Goal: Task Accomplishment & Management: Manage account settings

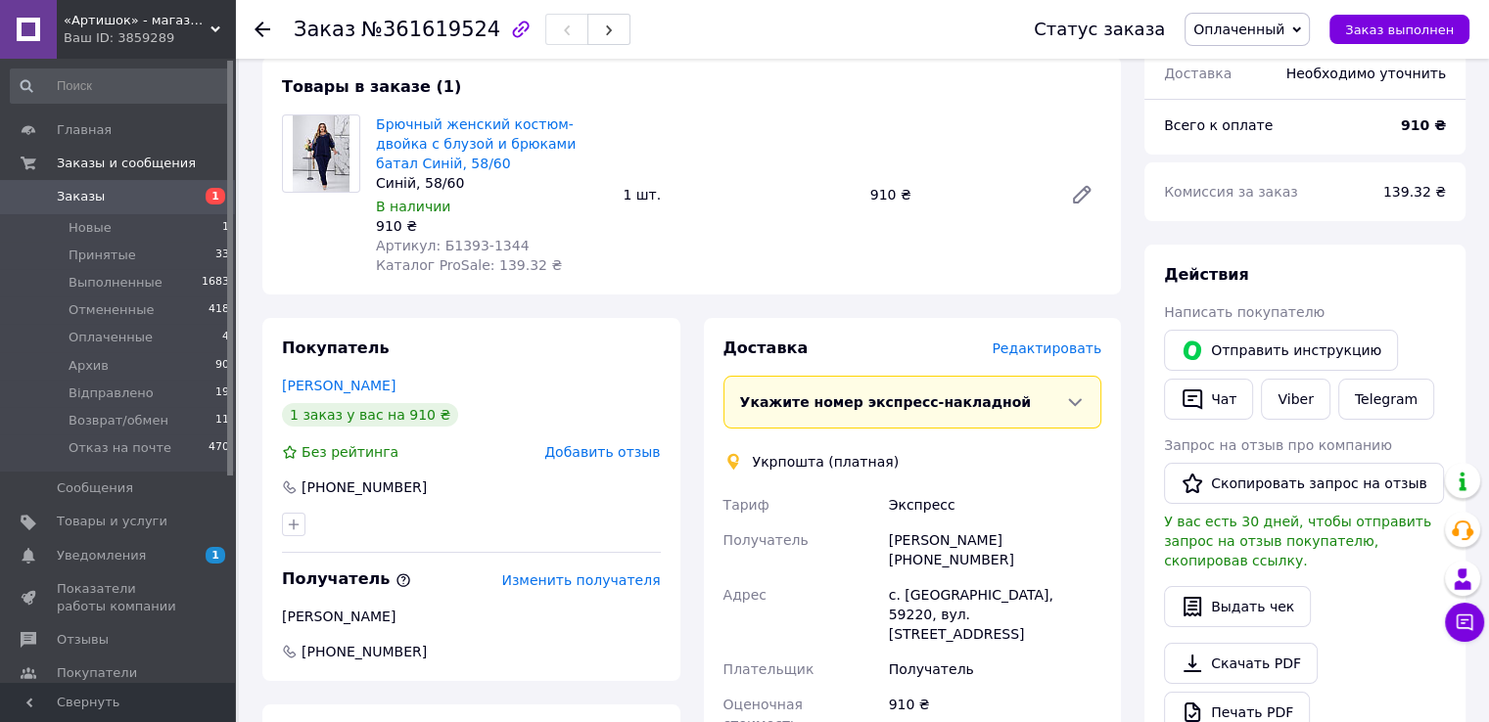
scroll to position [98, 0]
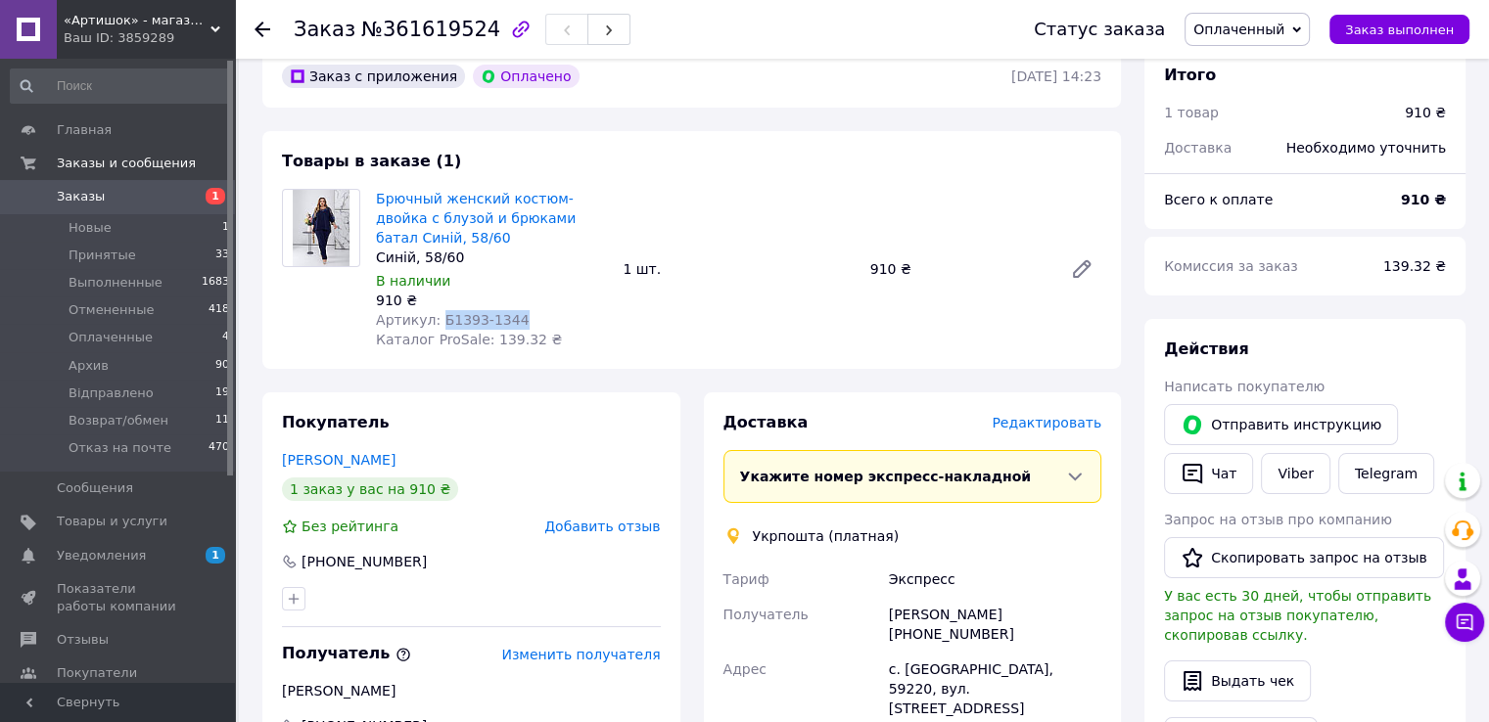
drag, startPoint x: 520, startPoint y: 313, endPoint x: 437, endPoint y: 314, distance: 83.2
click at [437, 314] on div "Артикул: Б1393-1344" at bounding box center [491, 320] width 231 height 20
copy span "Б1393-1344"
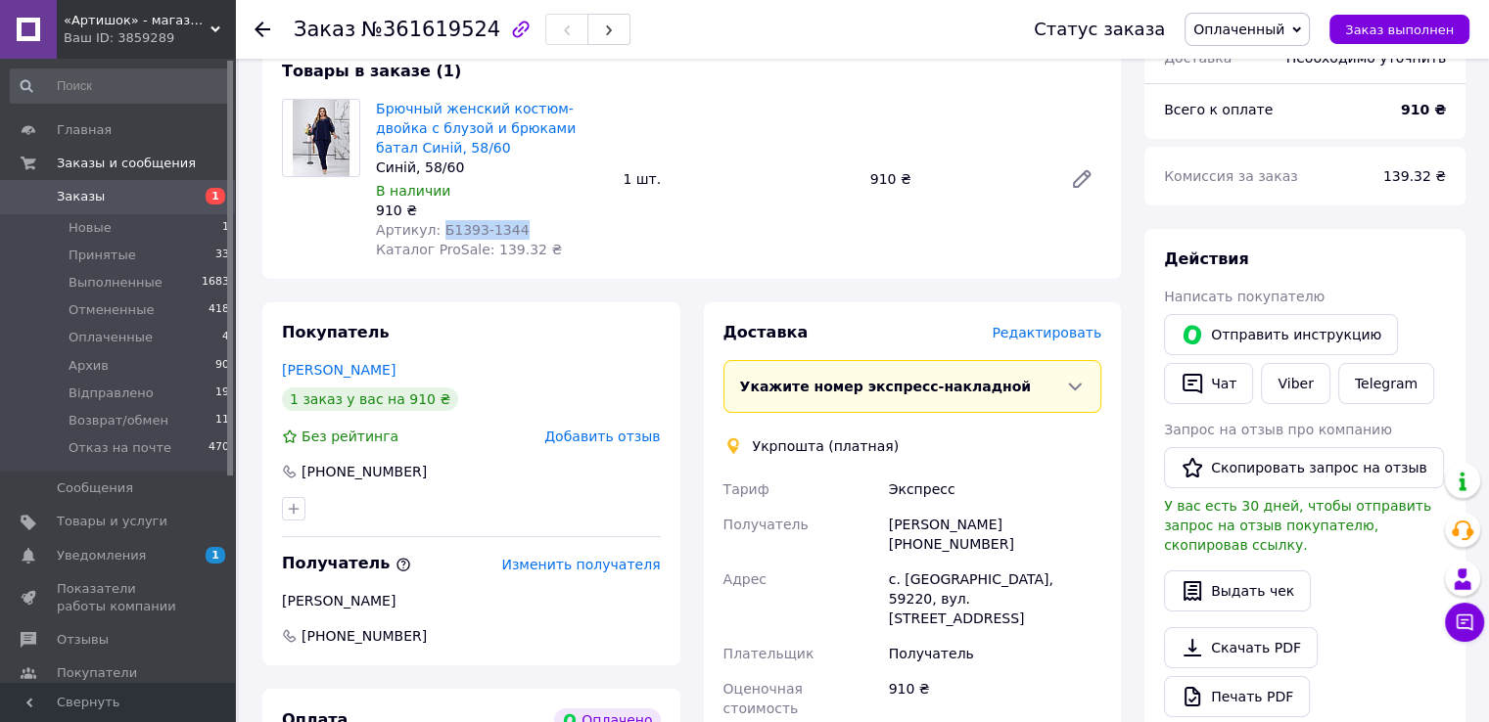
scroll to position [294, 0]
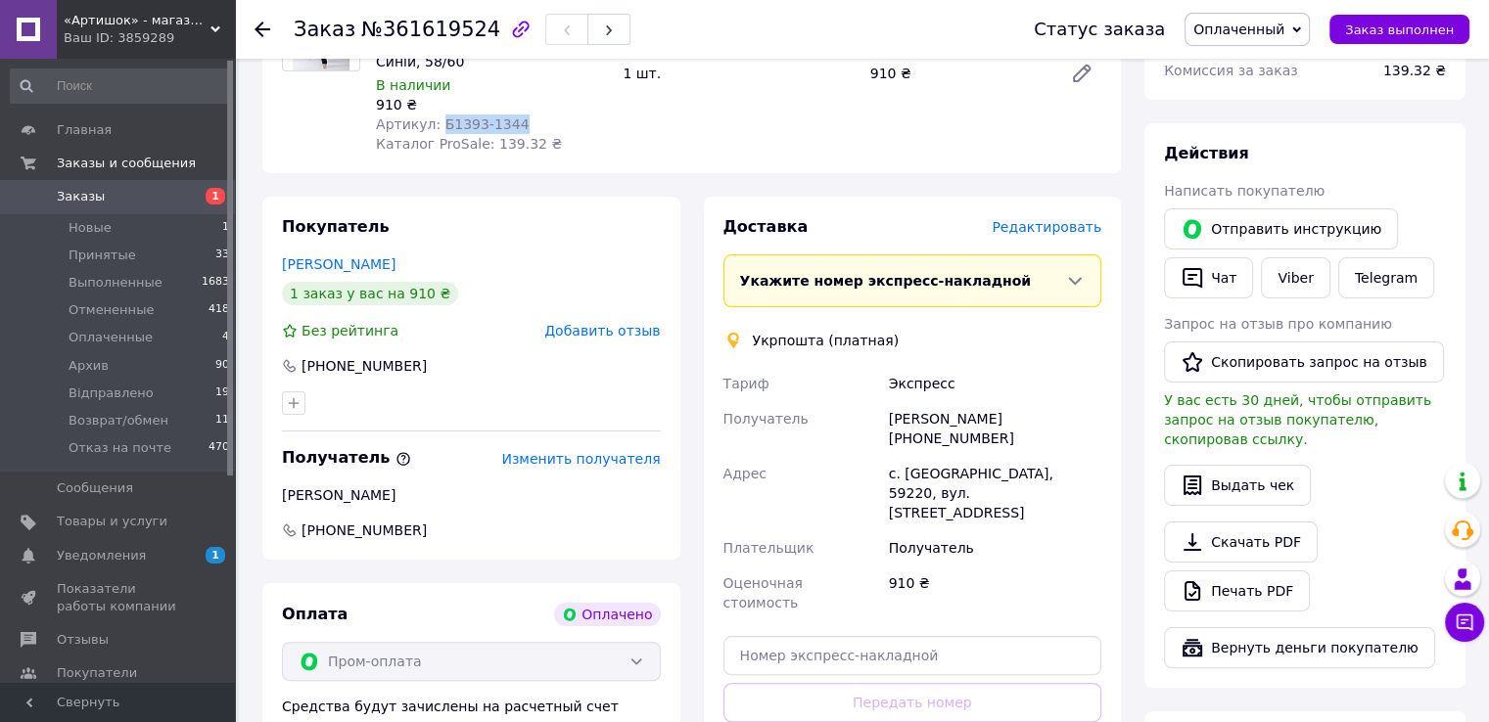
drag, startPoint x: 392, startPoint y: 263, endPoint x: 274, endPoint y: 262, distance: 117.5
click at [274, 262] on div "Покупатель [PERSON_NAME] 1 заказ у вас на 910 ₴ Без рейтинга Добавить отзыв [PH…" at bounding box center [471, 378] width 418 height 363
copy link "[PERSON_NAME]"
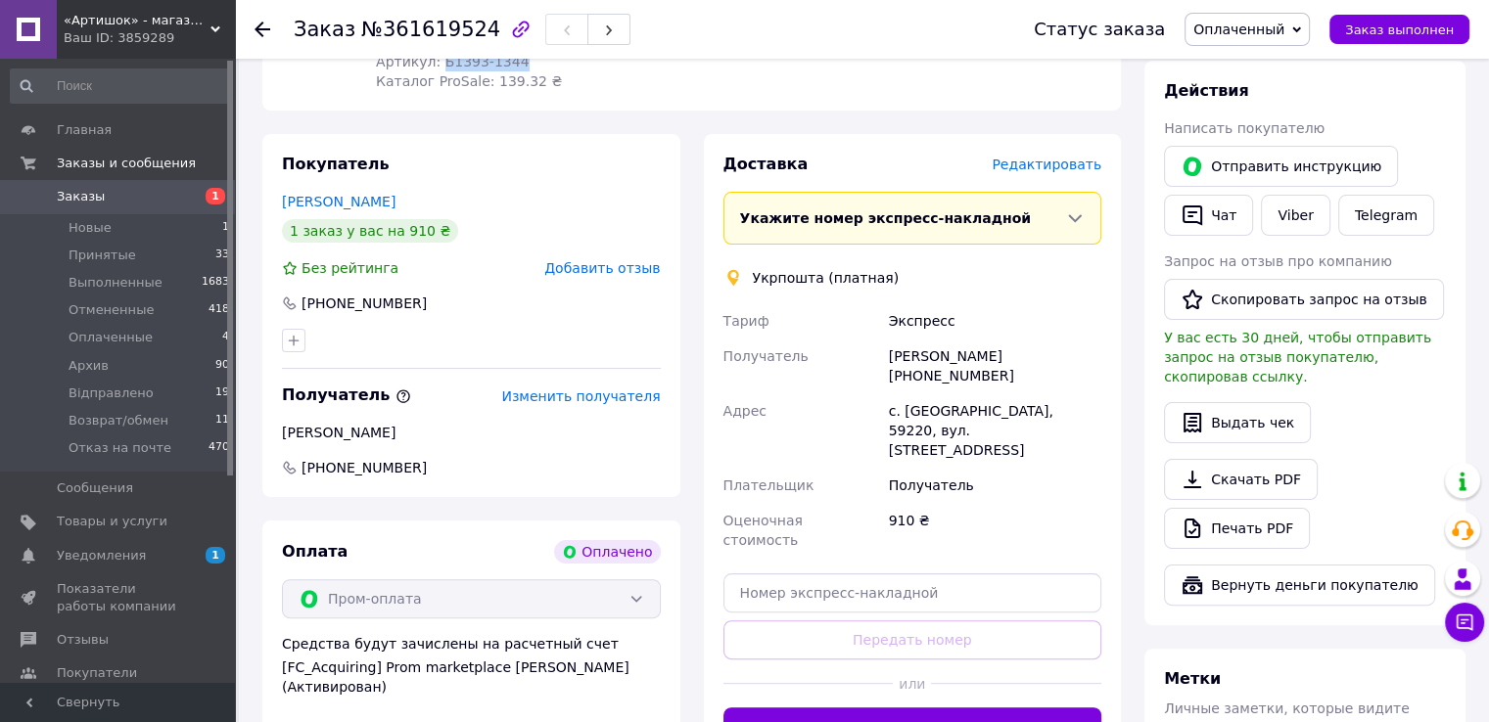
scroll to position [392, 0]
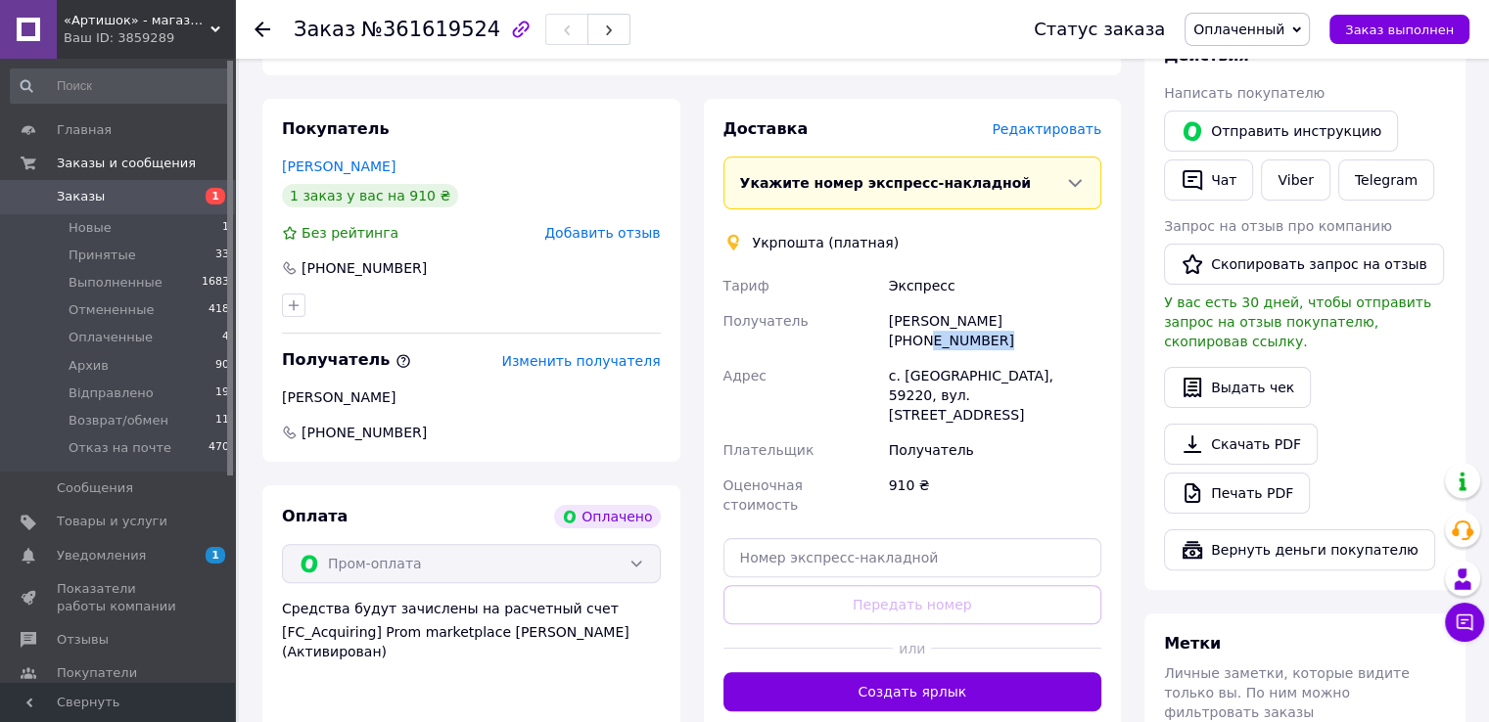
drag, startPoint x: 1018, startPoint y: 321, endPoint x: 1084, endPoint y: 314, distance: 65.9
click at [1084, 314] on div "[PERSON_NAME] [PHONE_NUMBER]" at bounding box center [995, 330] width 220 height 55
drag, startPoint x: 1012, startPoint y: 322, endPoint x: 1084, endPoint y: 314, distance: 72.9
click at [1084, 314] on div "[PERSON_NAME] [PHONE_NUMBER]" at bounding box center [995, 330] width 220 height 55
copy div "0979483144"
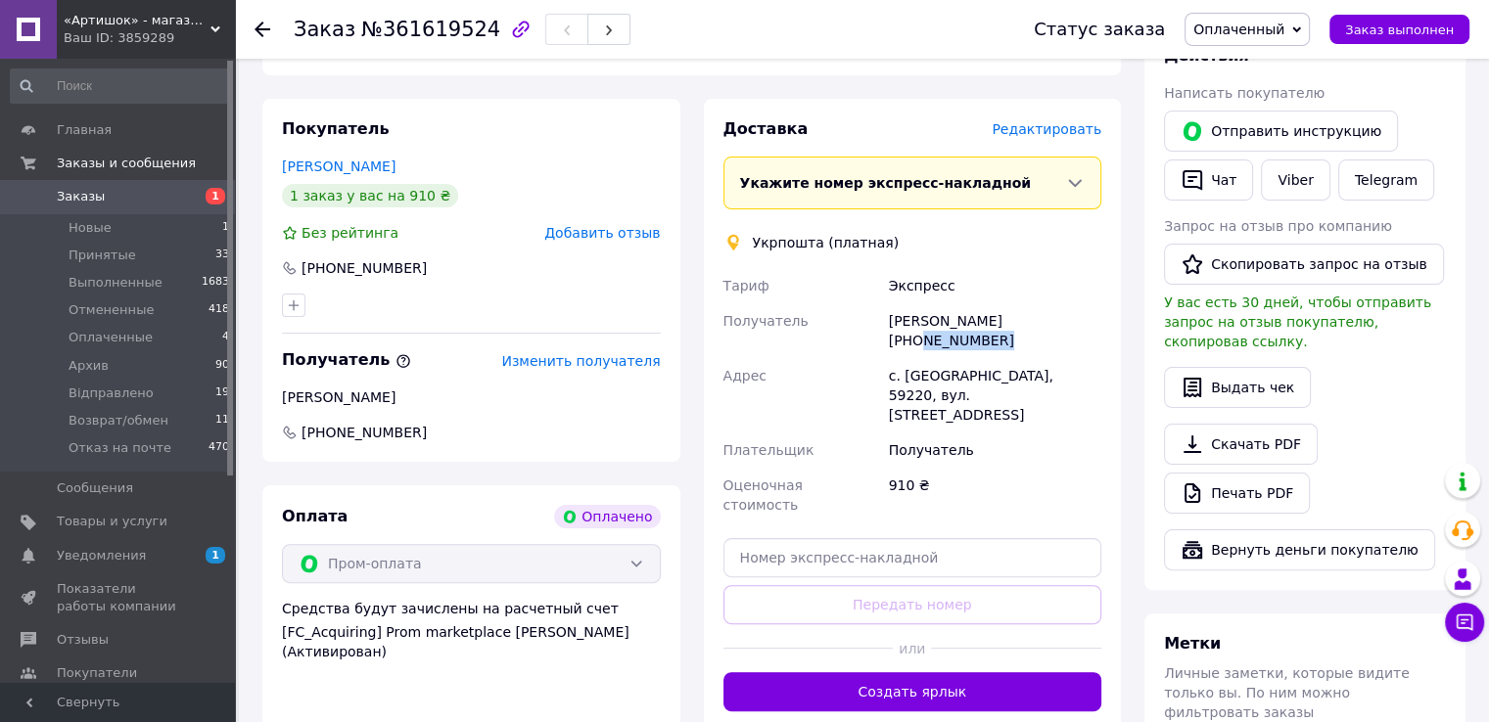
copy div "0979483144"
click at [311, 400] on div "[PERSON_NAME]" at bounding box center [471, 398] width 379 height 20
copy div "Грига"
click at [343, 401] on div "[PERSON_NAME]" at bounding box center [471, 398] width 379 height 20
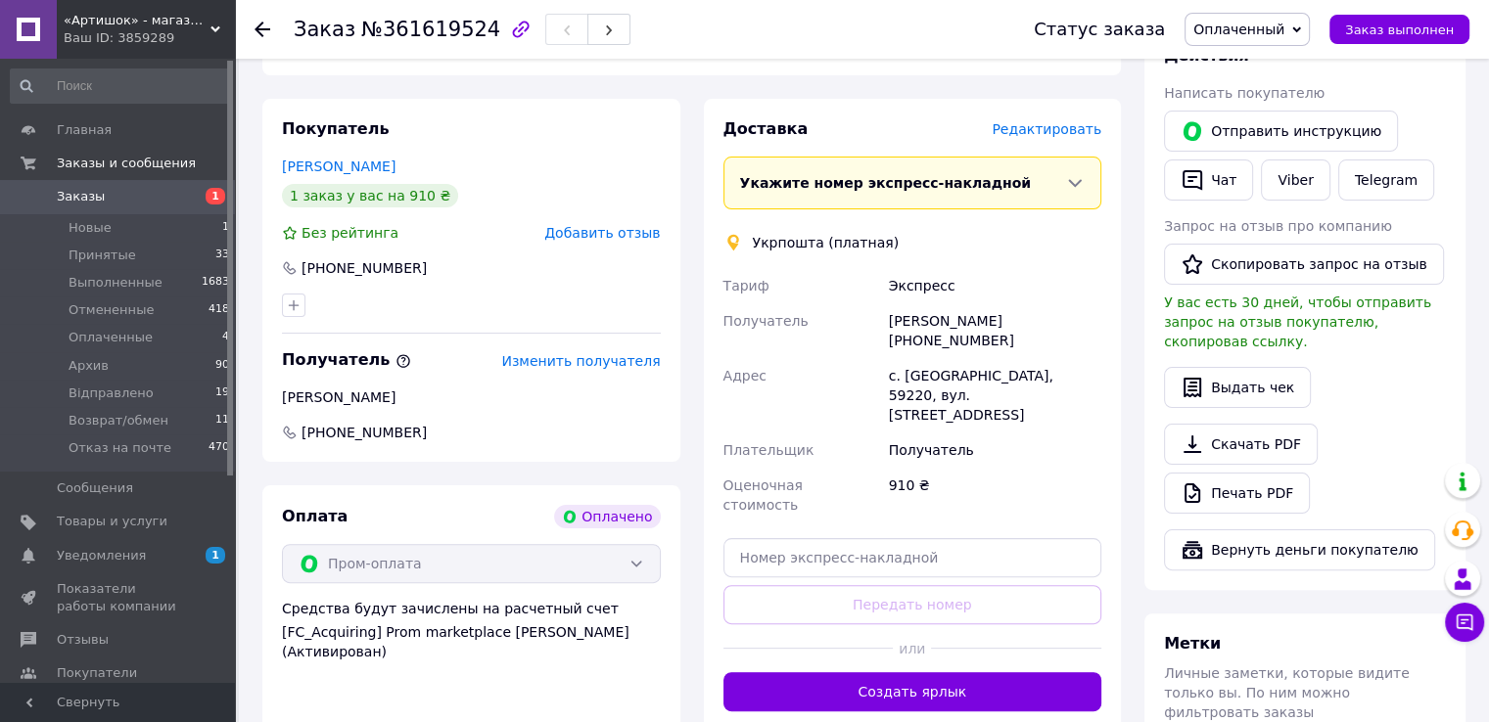
click at [344, 401] on div "[PERSON_NAME]" at bounding box center [471, 398] width 379 height 20
copy div "[PERSON_NAME]"
click at [930, 358] on div "с. [GEOGRAPHIC_DATA], 59220, вул. [STREET_ADDRESS]" at bounding box center [995, 395] width 220 height 74
click at [928, 358] on div "с. [GEOGRAPHIC_DATA], 59220, вул. [STREET_ADDRESS]" at bounding box center [995, 395] width 220 height 74
copy div "Милиево"
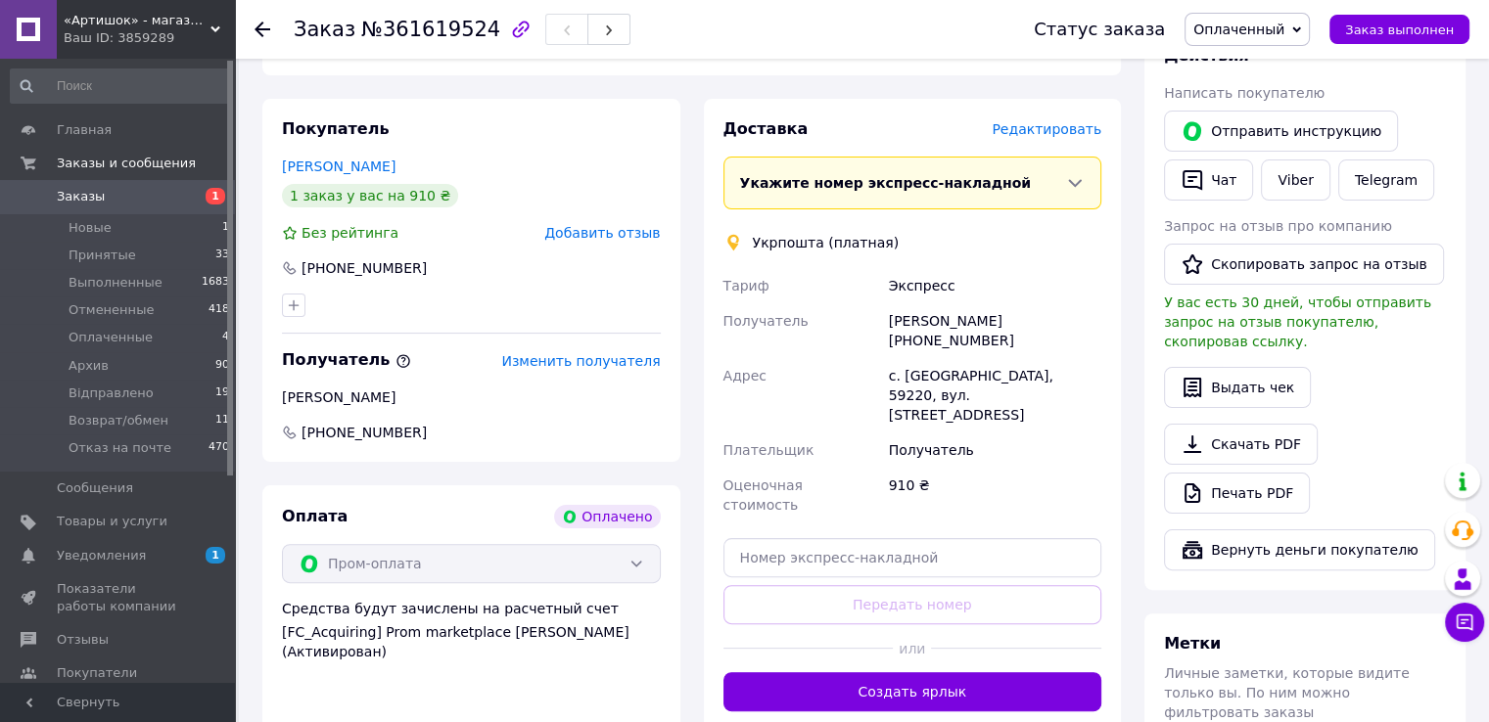
click at [979, 358] on div "с. [GEOGRAPHIC_DATA], 59220, вул. [STREET_ADDRESS]" at bounding box center [995, 395] width 220 height 74
copy div "59220"
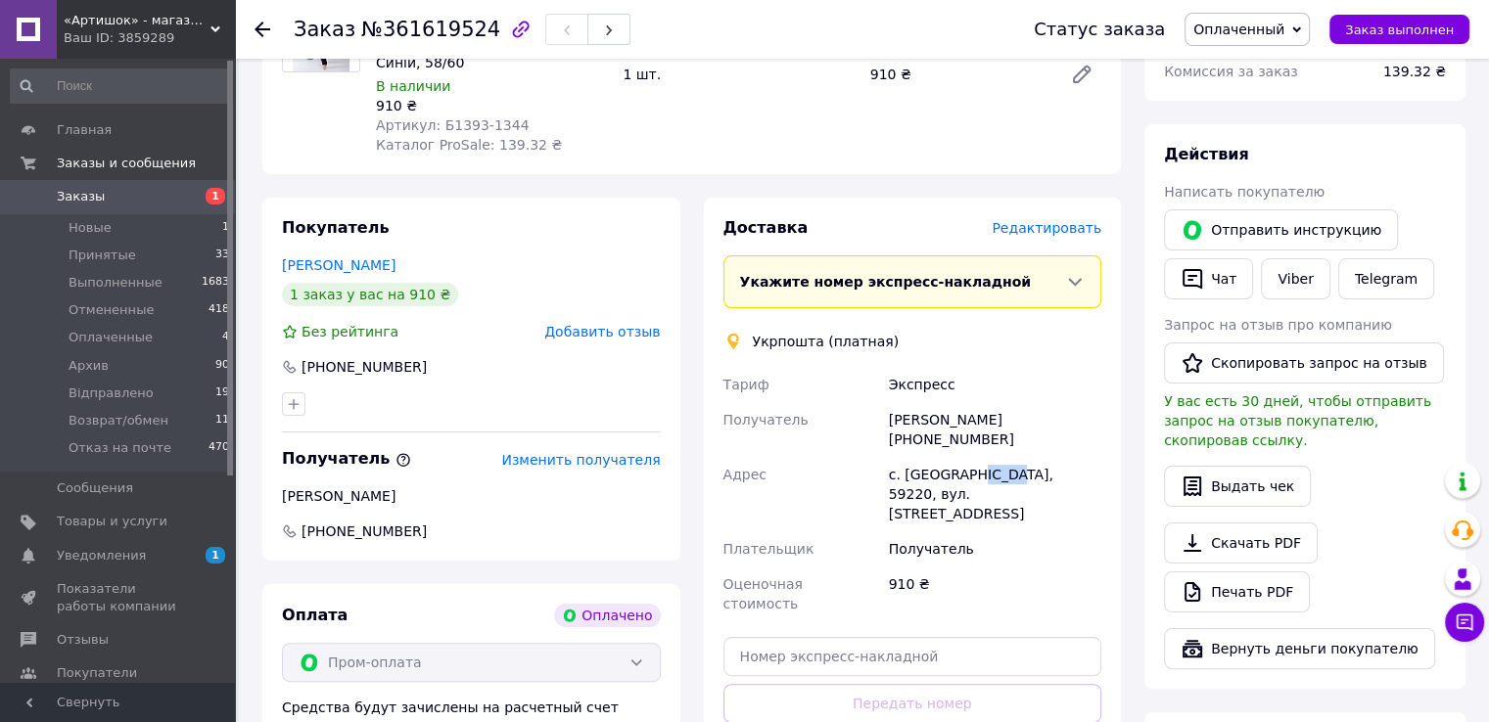
scroll to position [294, 0]
click at [159, 187] on link "Заказы 1" at bounding box center [120, 196] width 241 height 33
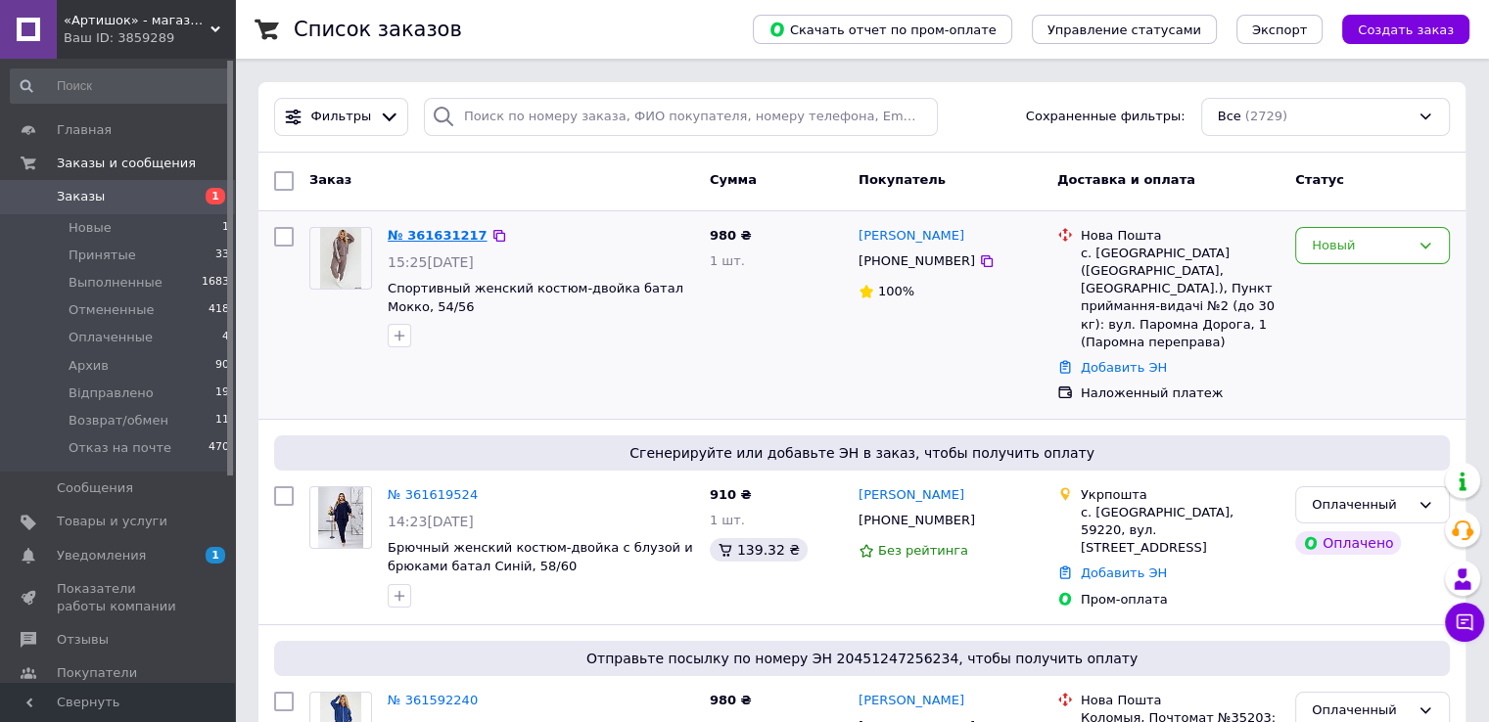
click at [413, 240] on link "№ 361631217" at bounding box center [438, 235] width 100 height 15
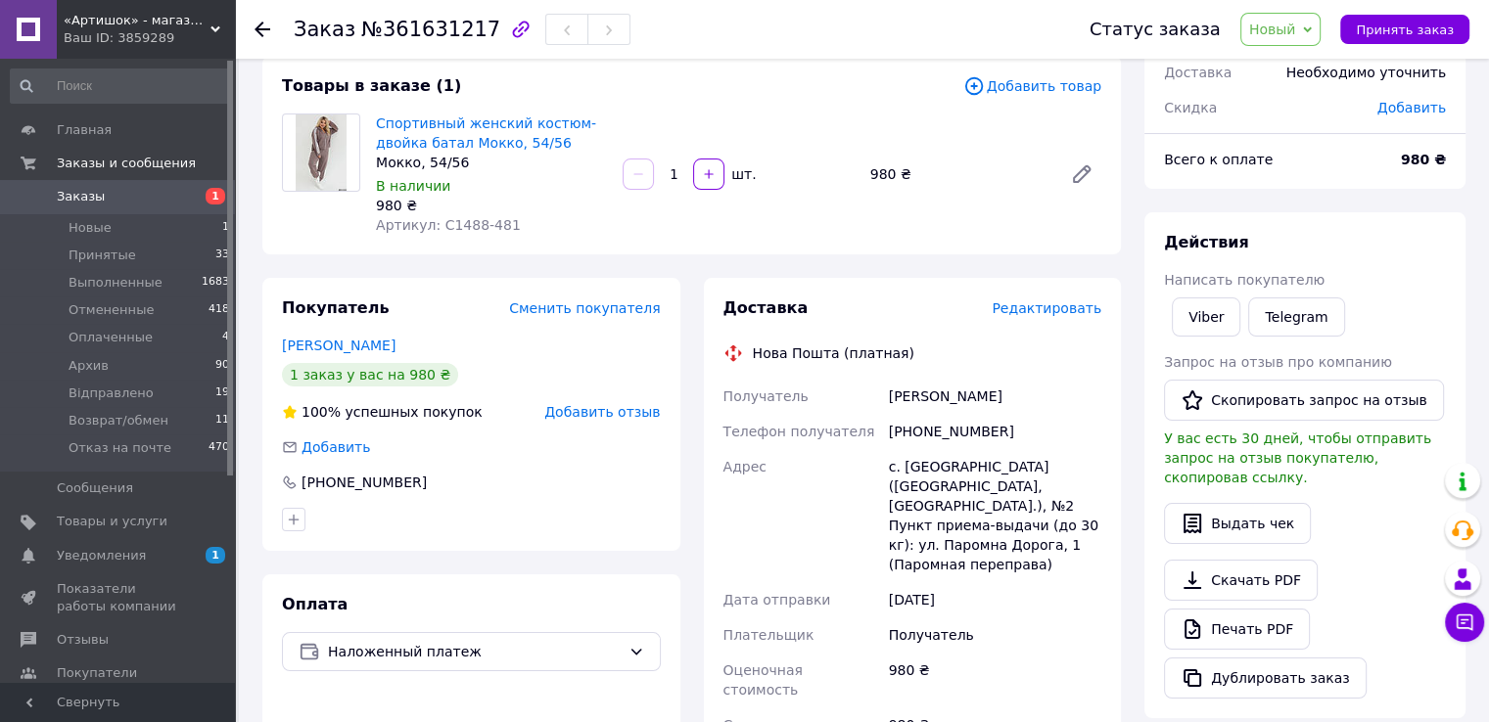
scroll to position [196, 0]
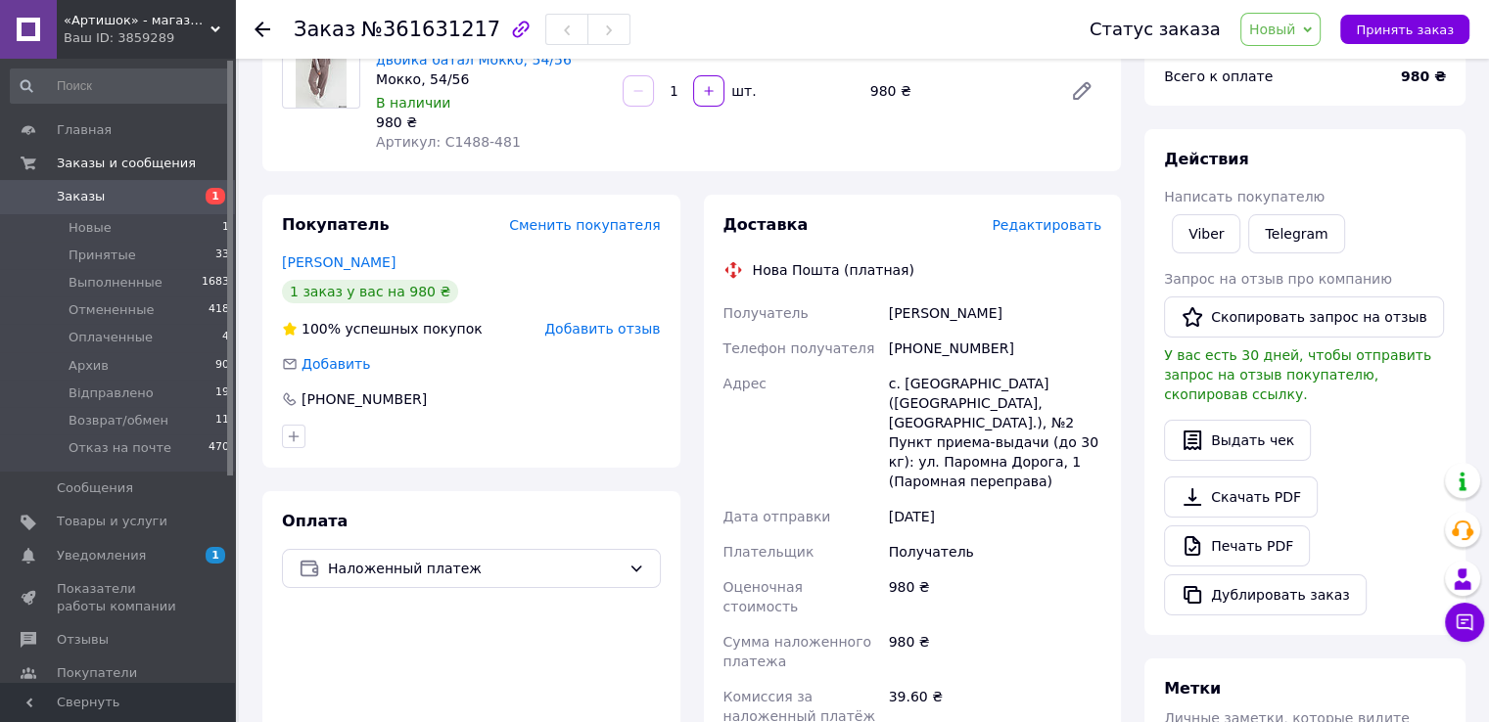
click at [919, 321] on div "[PERSON_NAME]" at bounding box center [995, 313] width 220 height 35
drag, startPoint x: 919, startPoint y: 321, endPoint x: 878, endPoint y: 304, distance: 44.3
click at [914, 321] on div "[PERSON_NAME]" at bounding box center [995, 313] width 220 height 35
copy div "[PERSON_NAME]"
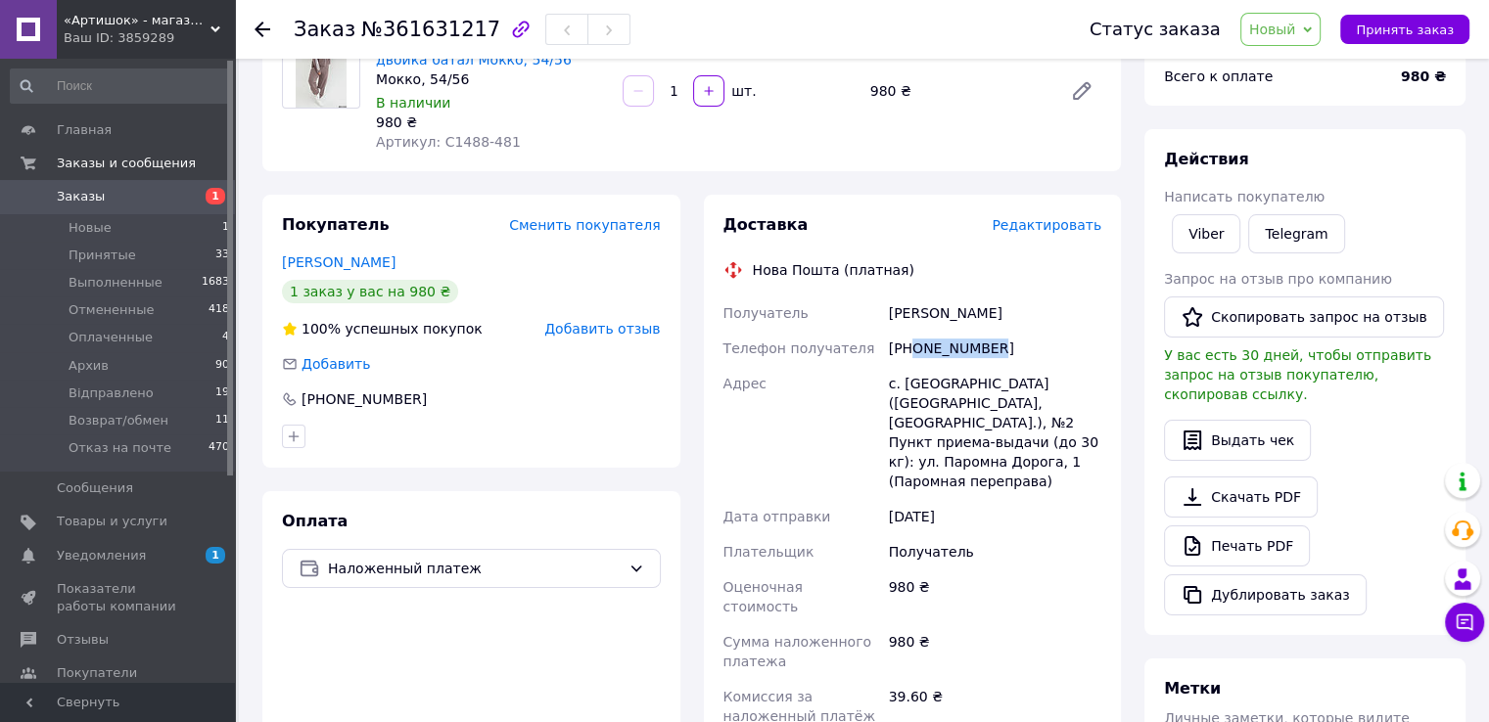
drag, startPoint x: 909, startPoint y: 345, endPoint x: 1005, endPoint y: 346, distance: 95.9
click at [1005, 346] on div "[PHONE_NUMBER]" at bounding box center [995, 348] width 220 height 35
copy div "0966186063"
click at [913, 389] on div "с. [GEOGRAPHIC_DATA] ([GEOGRAPHIC_DATA], [GEOGRAPHIC_DATA].), №2 Пункт приема-в…" at bounding box center [995, 432] width 220 height 133
click at [916, 383] on div "с. [GEOGRAPHIC_DATA] ([GEOGRAPHIC_DATA], [GEOGRAPHIC_DATA].), №2 Пункт приема-в…" at bounding box center [995, 432] width 220 height 133
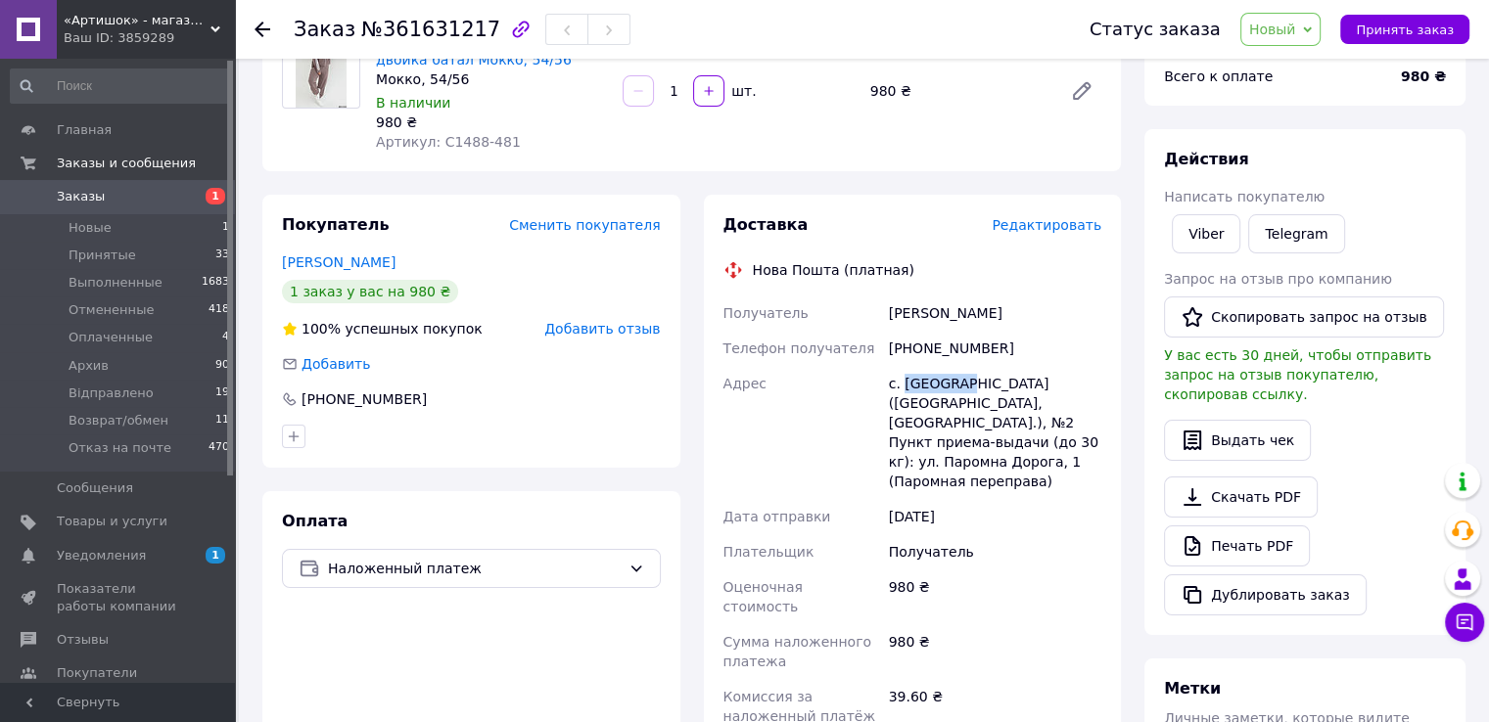
click at [917, 383] on div "с. [GEOGRAPHIC_DATA] ([GEOGRAPHIC_DATA], [GEOGRAPHIC_DATA].), №2 Пункт приема-в…" at bounding box center [995, 432] width 220 height 133
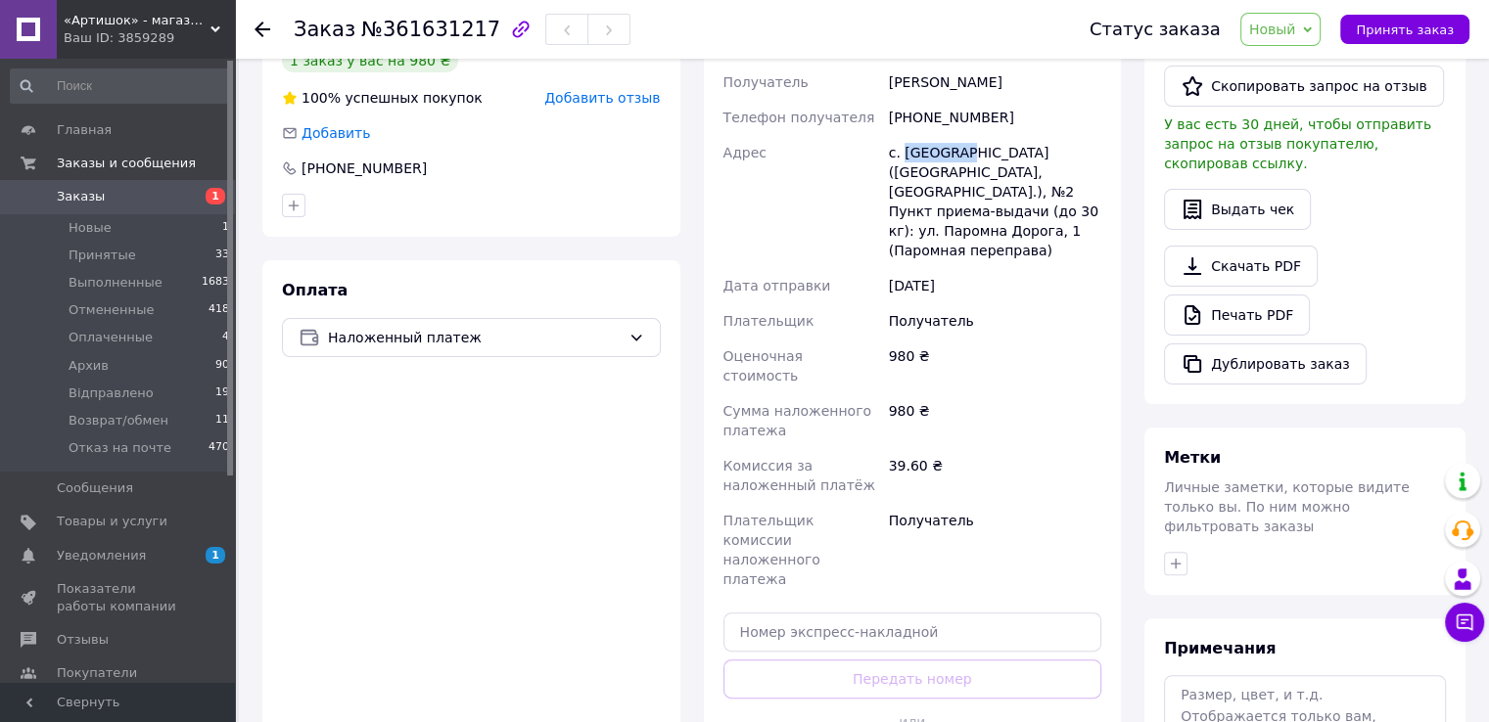
scroll to position [587, 0]
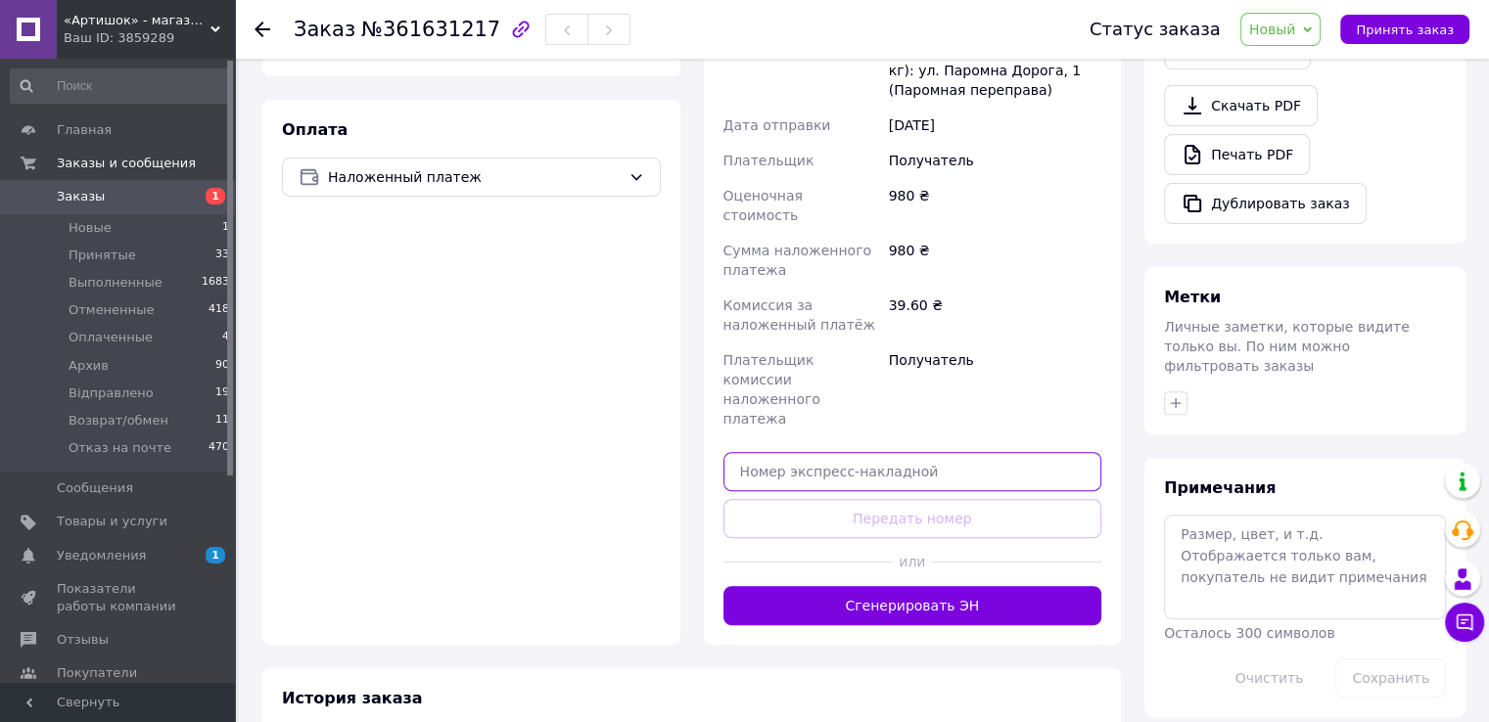
click at [925, 452] on input "text" at bounding box center [912, 471] width 379 height 39
paste input "20451247269865"
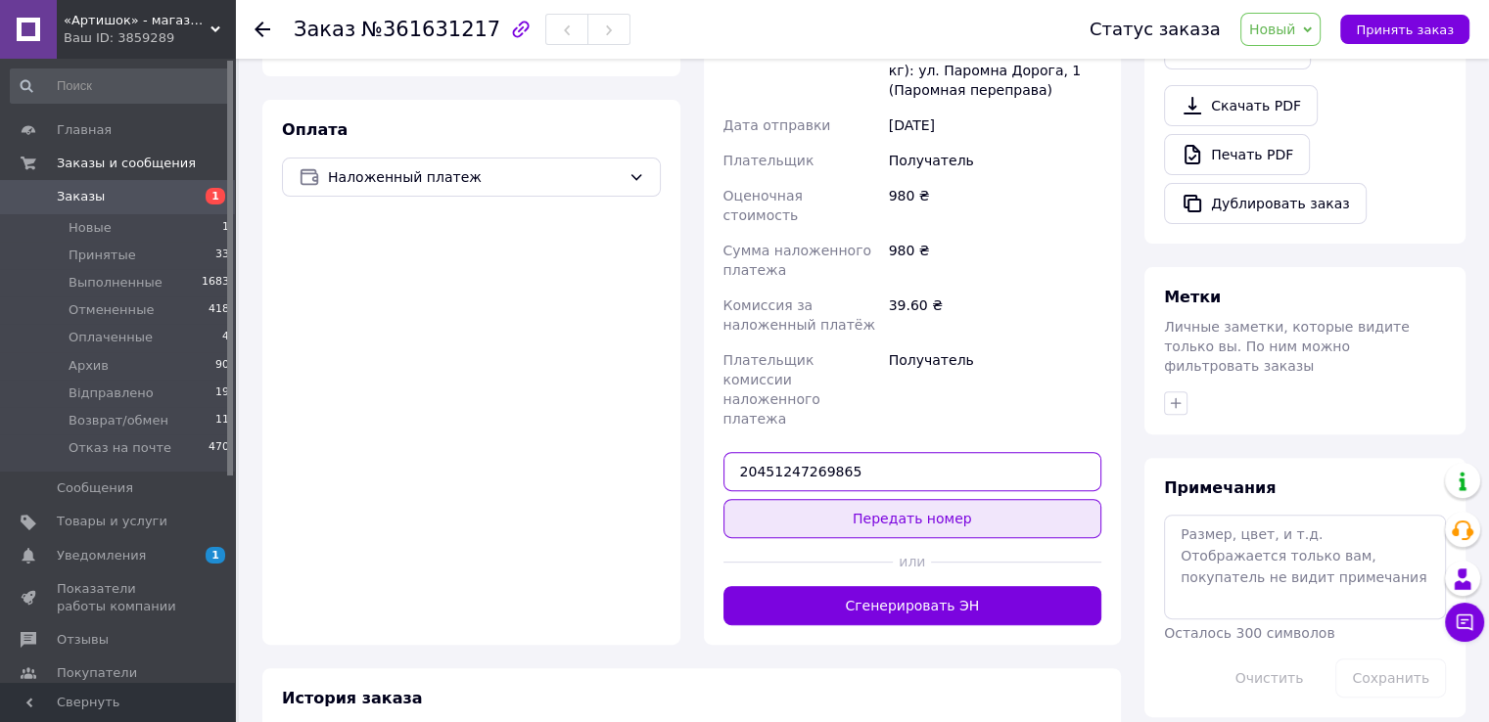
type input "20451247269865"
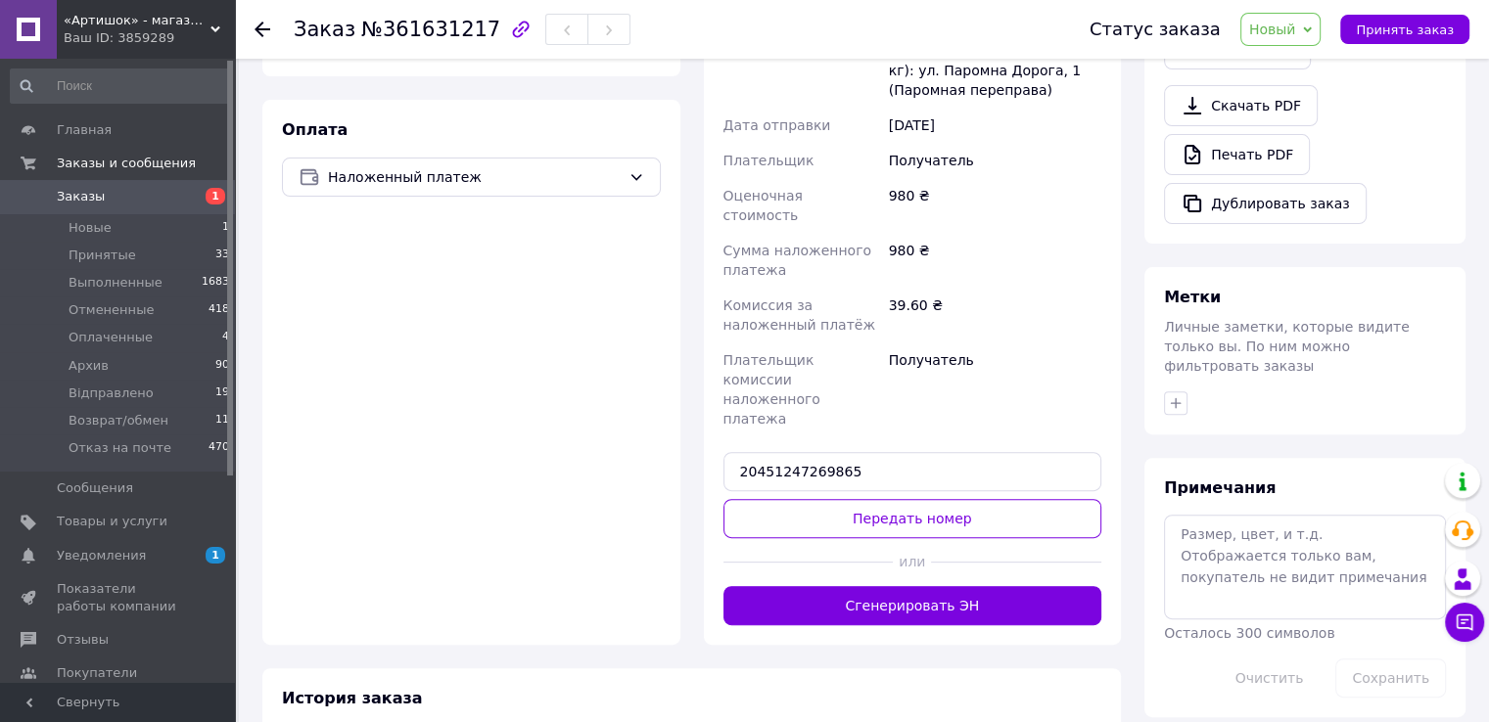
click at [906, 499] on button "Передать номер" at bounding box center [912, 518] width 379 height 39
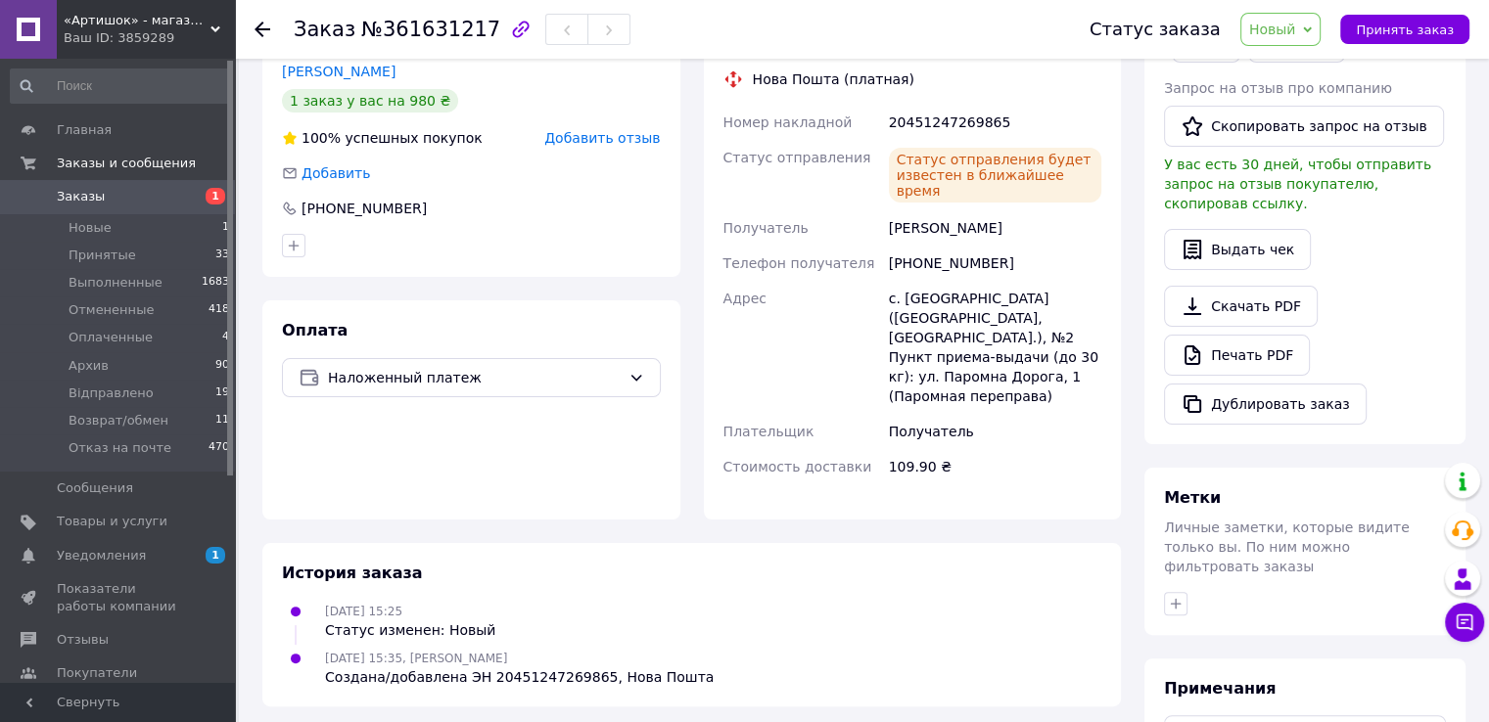
scroll to position [270, 0]
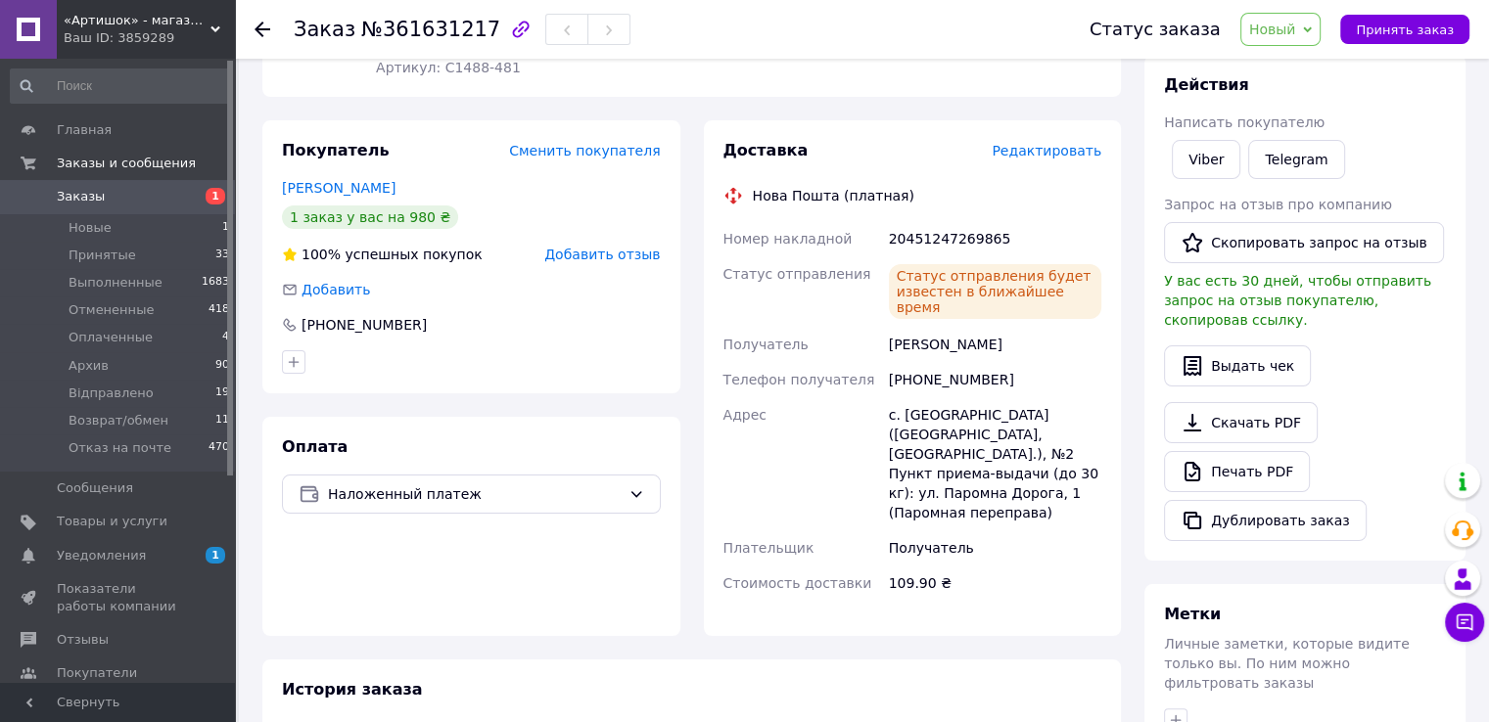
click at [180, 199] on span "Заказы 1" at bounding box center [117, 197] width 235 height 18
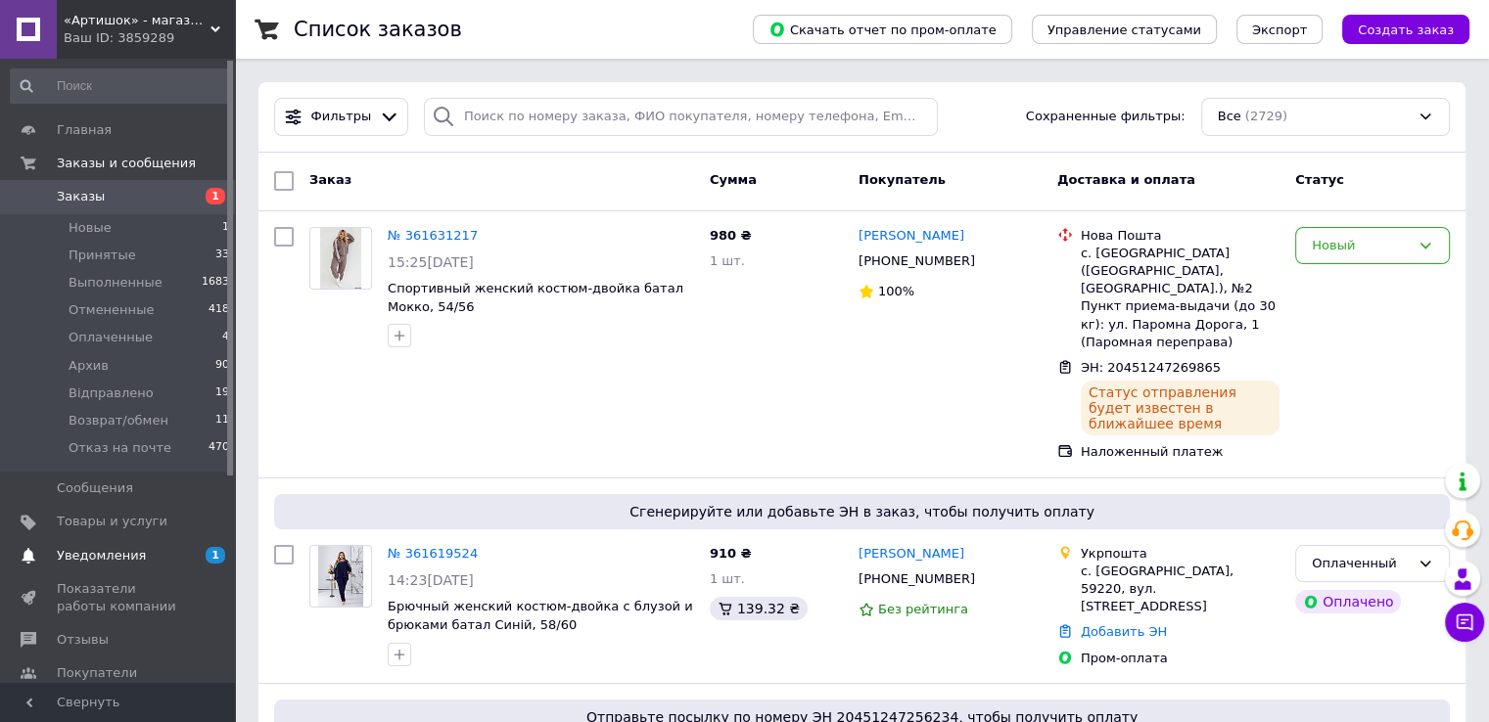
click at [150, 553] on span "Уведомления" at bounding box center [119, 556] width 124 height 18
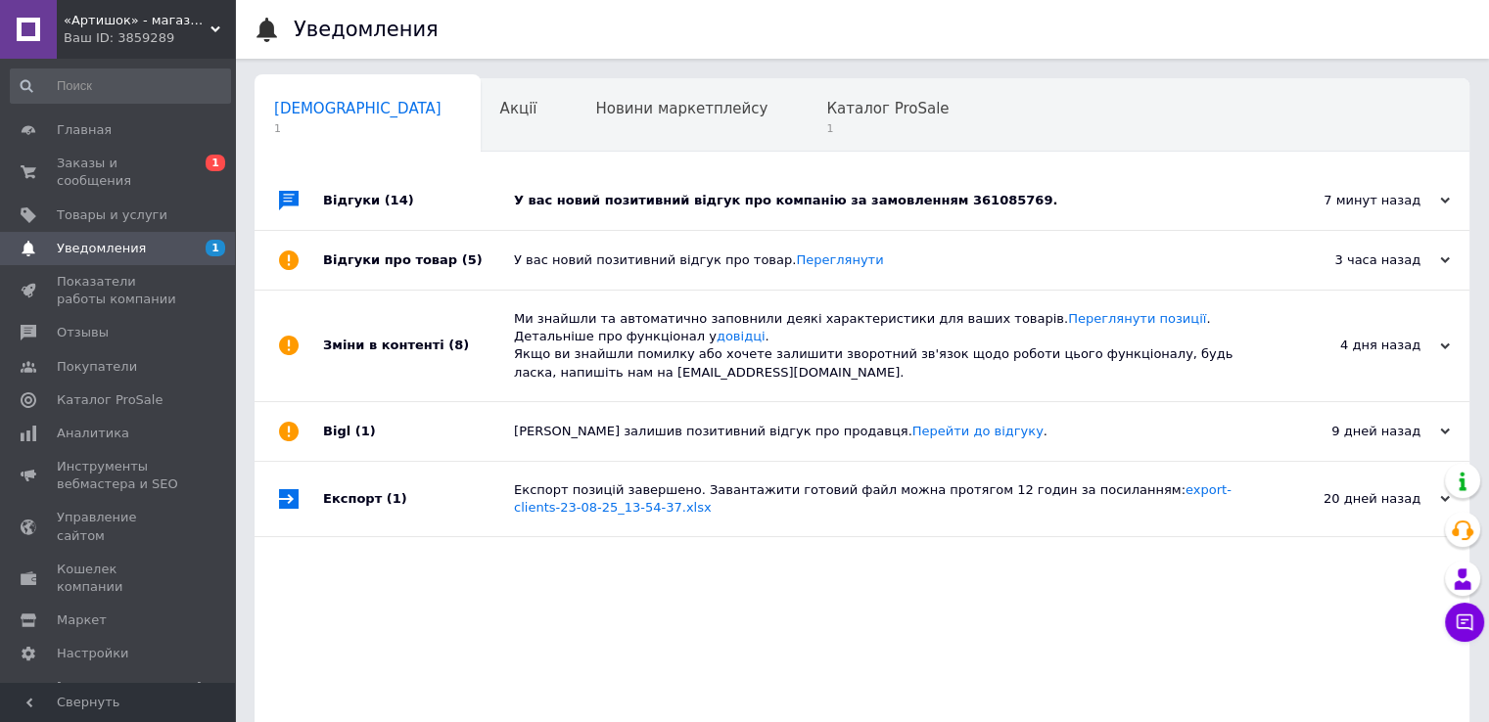
click at [597, 211] on div "У вас новий позитивний відгук про компанію за замовленням 361085769." at bounding box center [884, 200] width 740 height 59
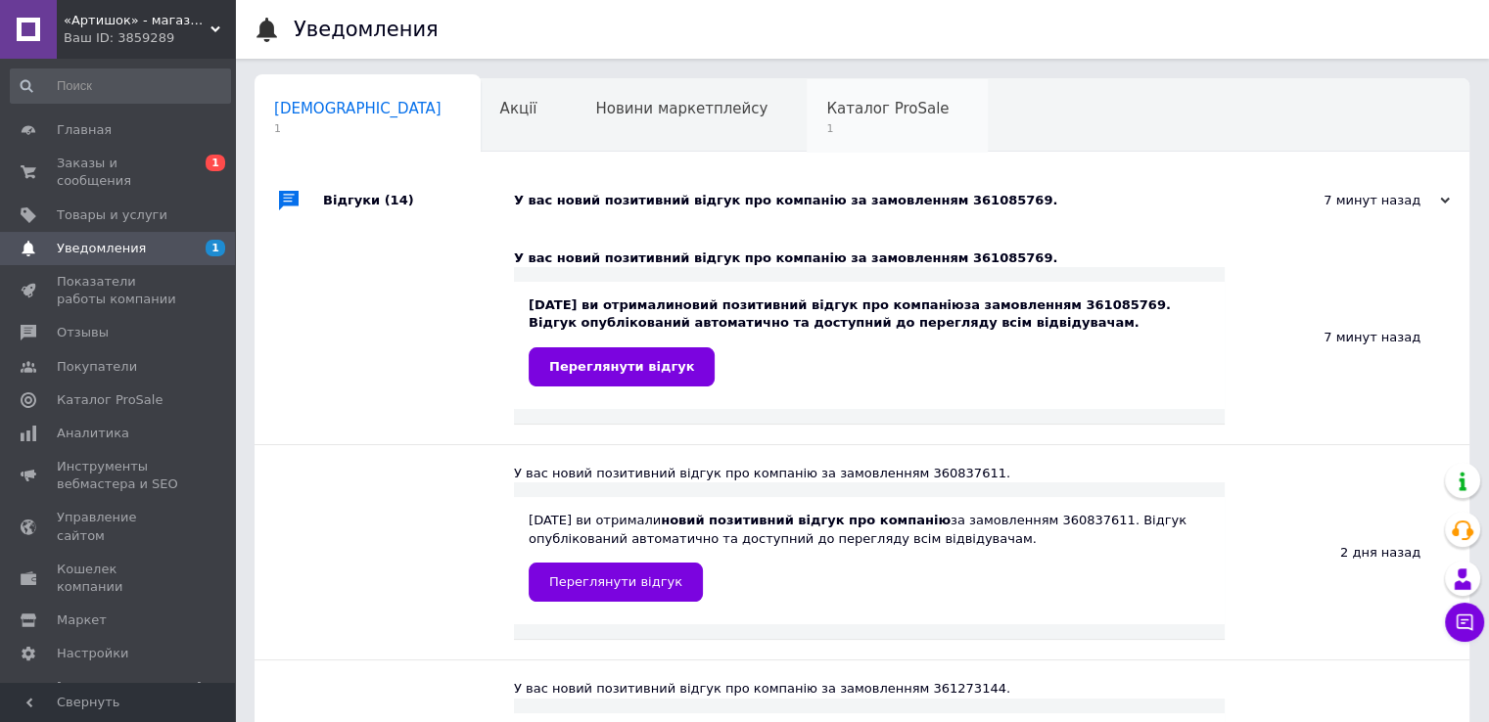
click at [826, 113] on span "Каталог ProSale" at bounding box center [887, 109] width 122 height 18
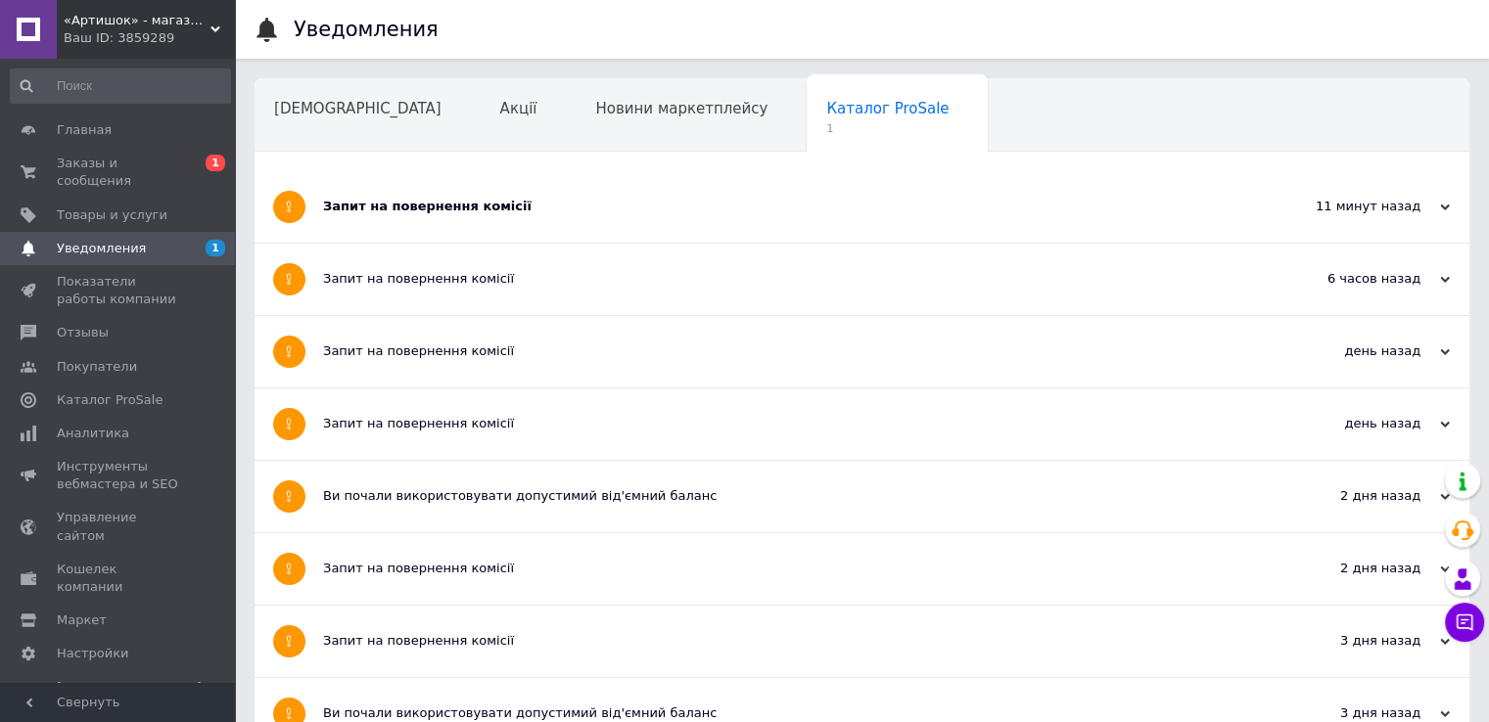
drag, startPoint x: 587, startPoint y: 211, endPoint x: 446, endPoint y: 205, distance: 141.1
click at [587, 212] on div "Запит на повернення комісії" at bounding box center [788, 207] width 931 height 18
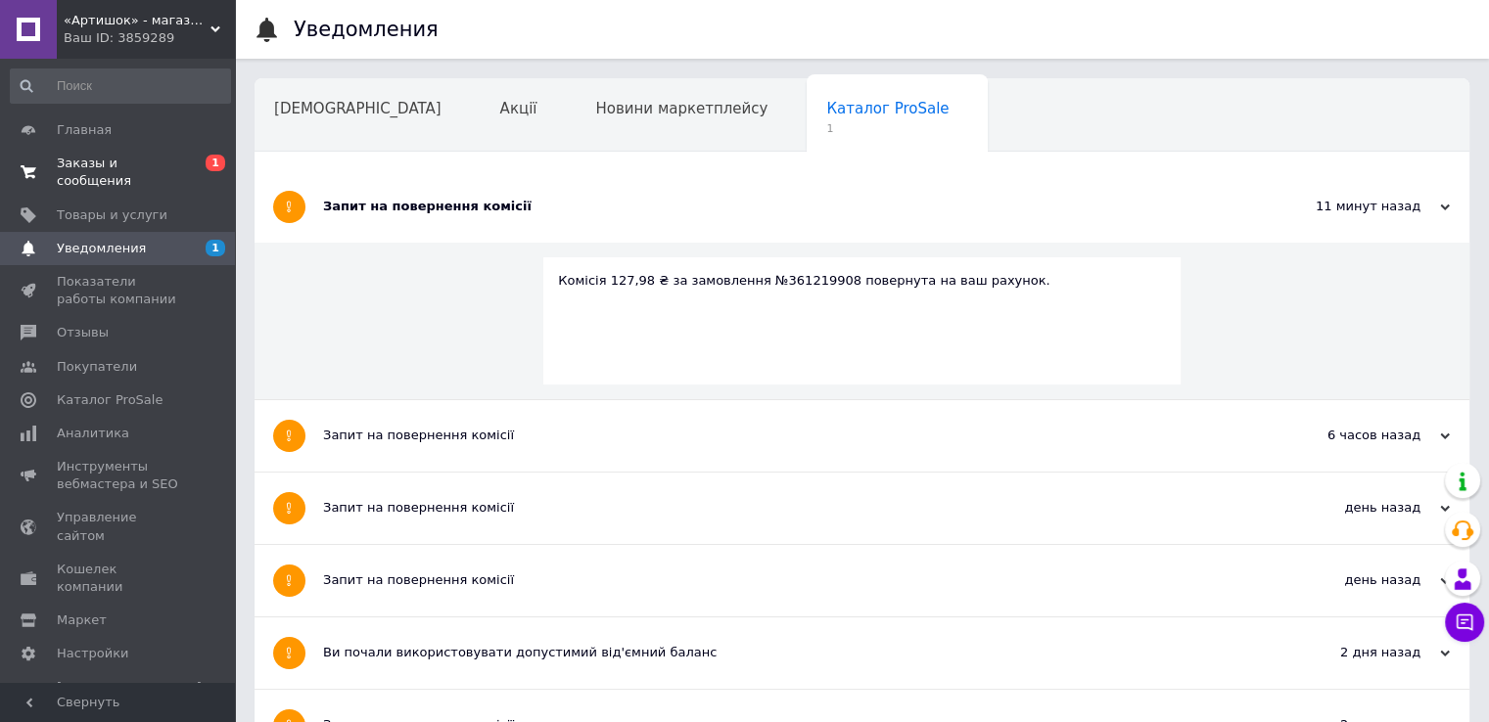
click at [183, 171] on span "0 1" at bounding box center [208, 172] width 54 height 35
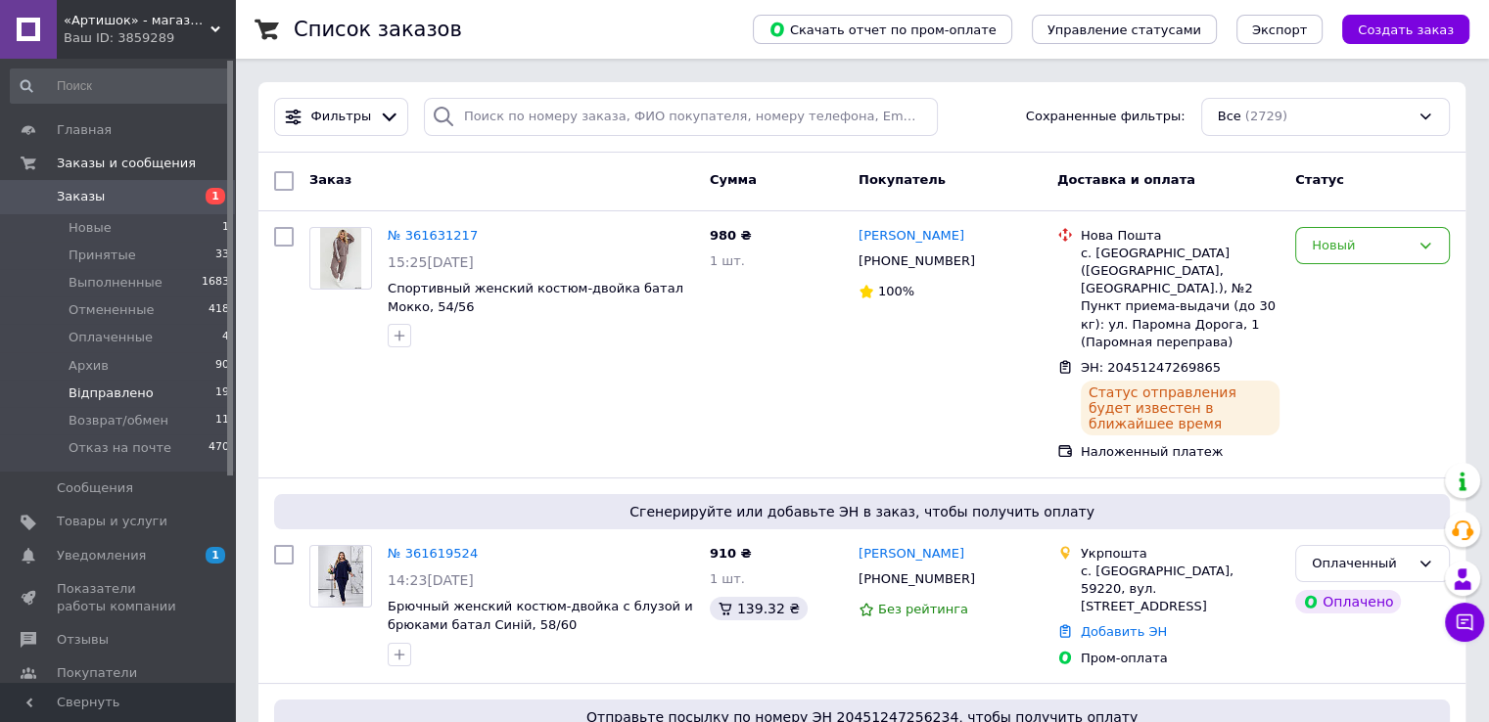
click at [158, 392] on li "Відправлено 19" at bounding box center [120, 393] width 241 height 27
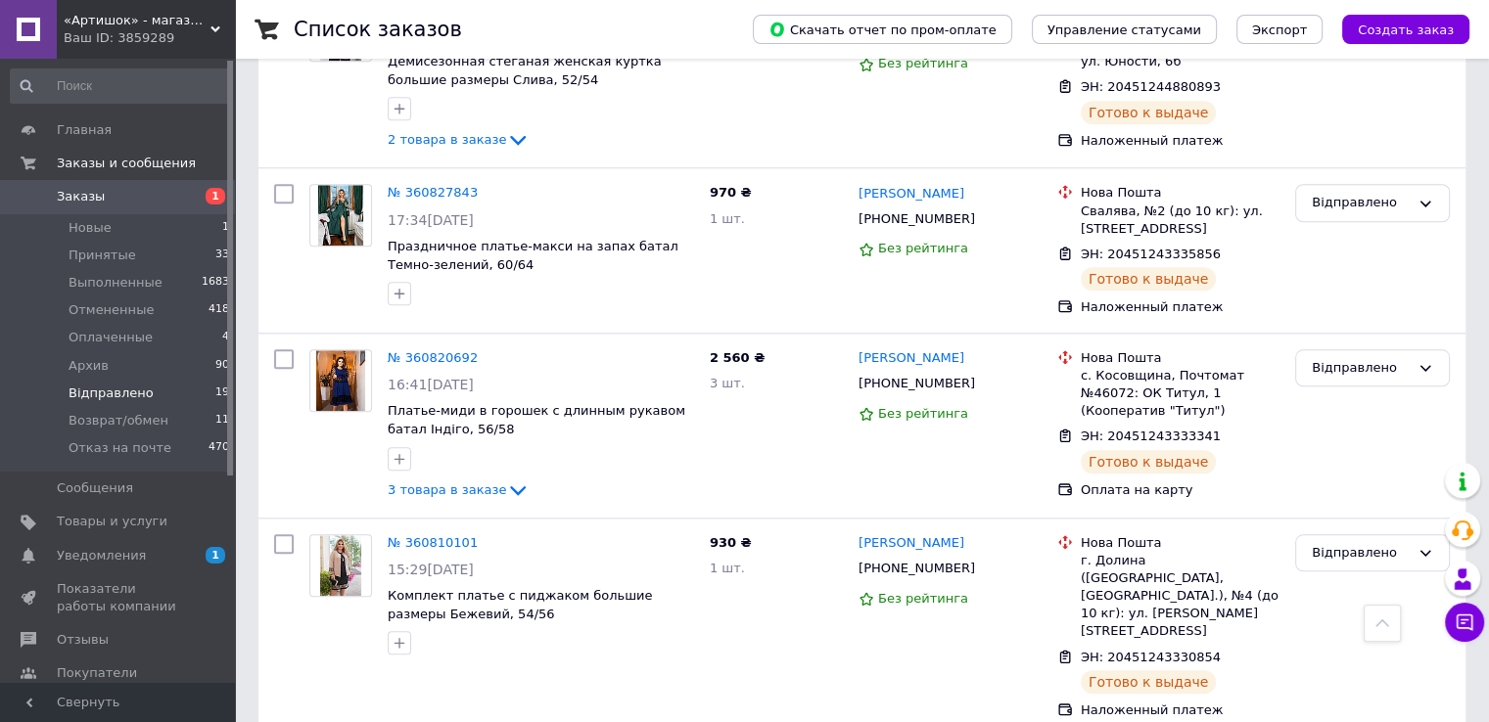
scroll to position [1375, 0]
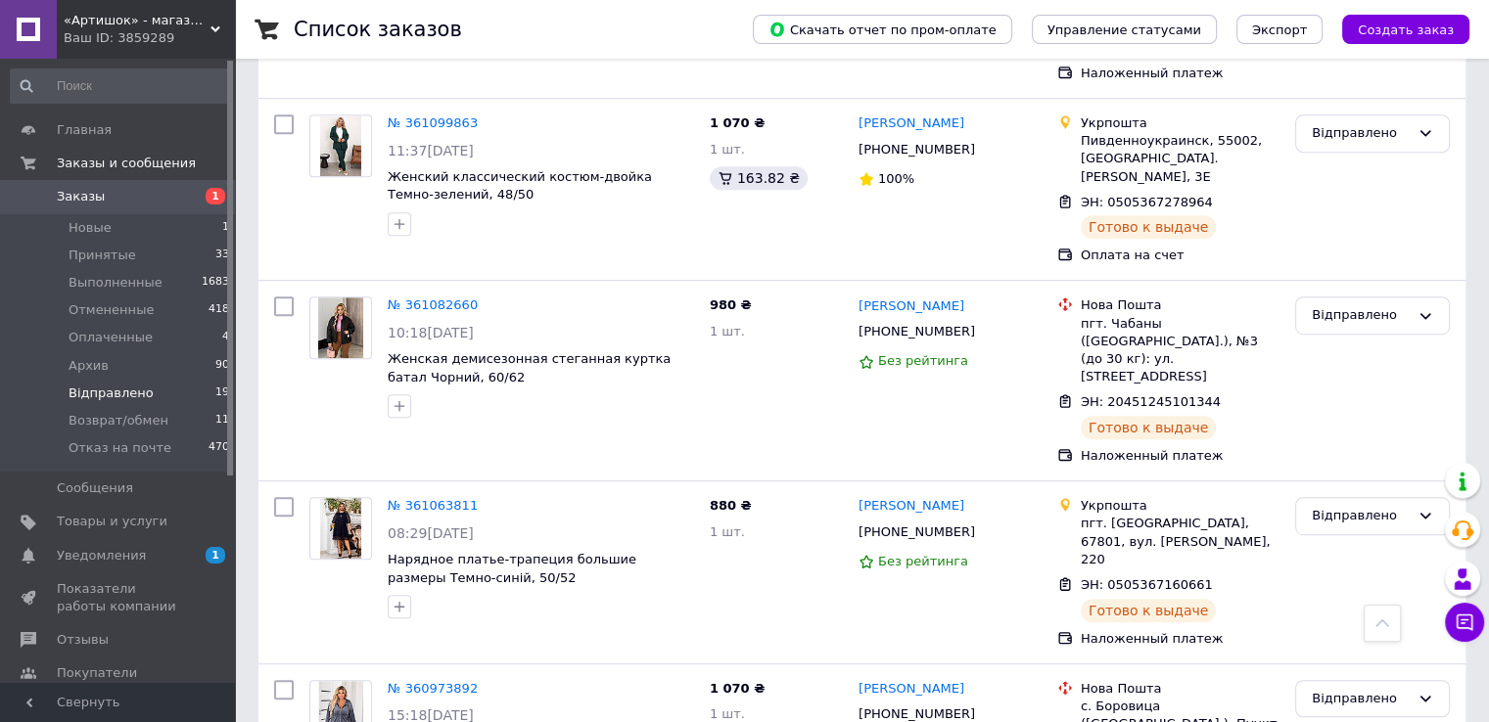
click at [137, 181] on li "Заказы и сообщения Заказы 1 Новые 1 Принятые 33 Выполненные 1683 Отмененные 418…" at bounding box center [120, 326] width 241 height 358
click at [137, 187] on link "Заказы 1" at bounding box center [120, 196] width 241 height 33
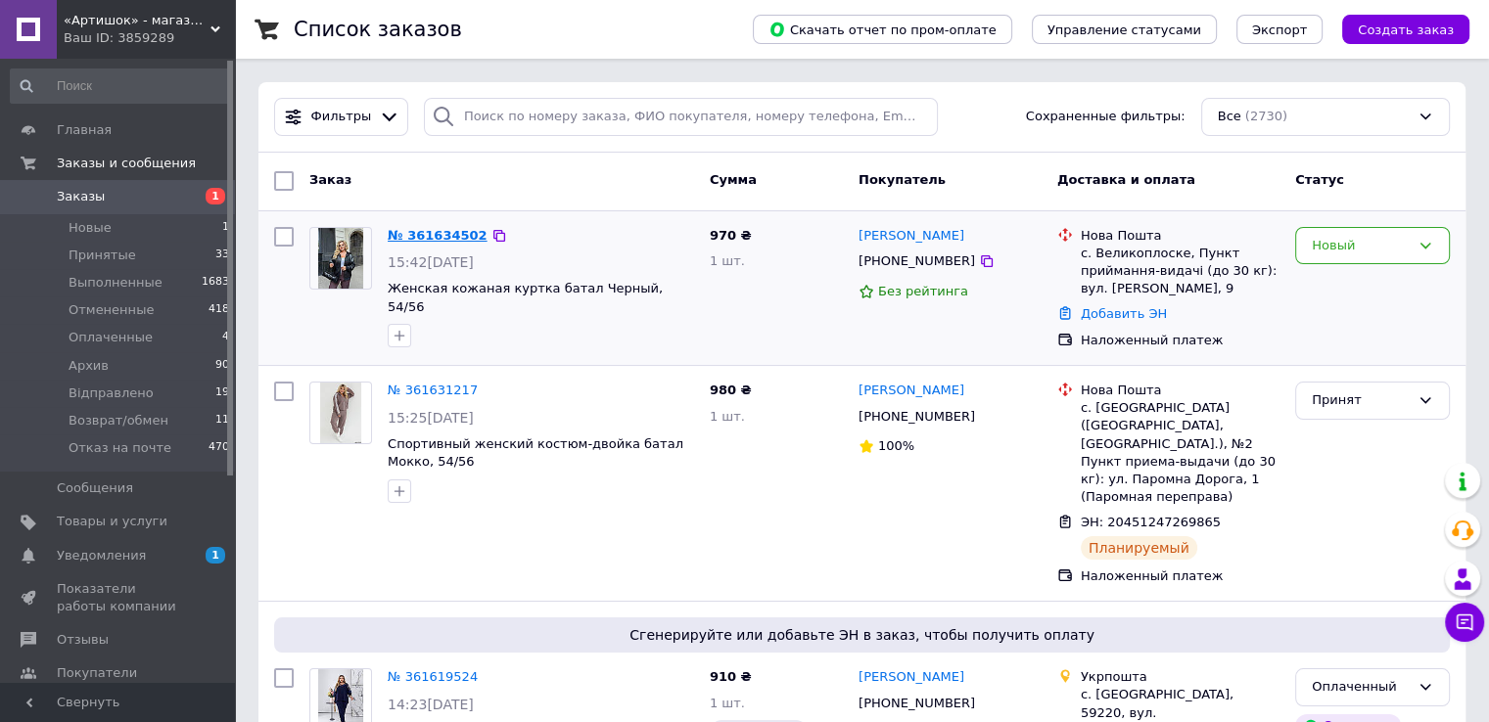
click at [446, 232] on link "№ 361634502" at bounding box center [438, 235] width 100 height 15
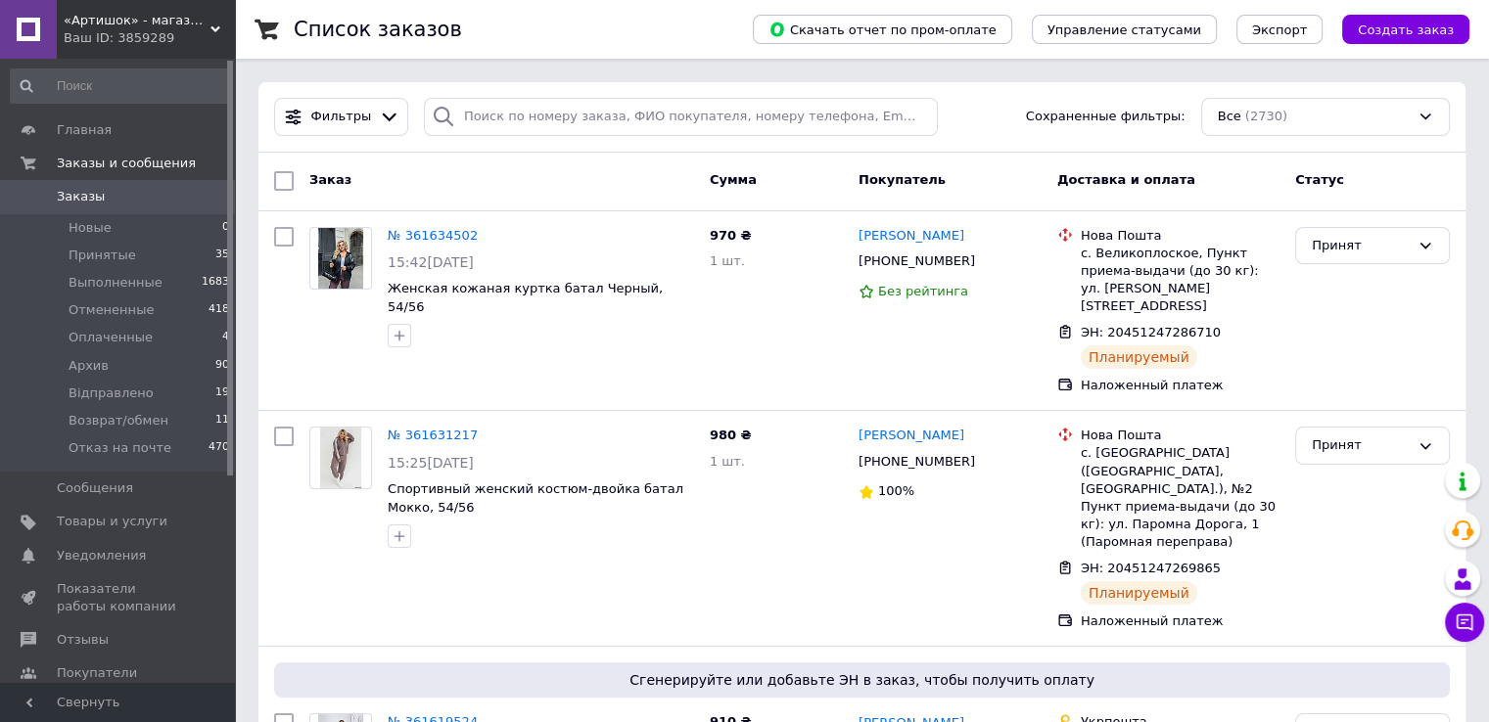
click at [129, 203] on span "Заказы" at bounding box center [119, 197] width 124 height 18
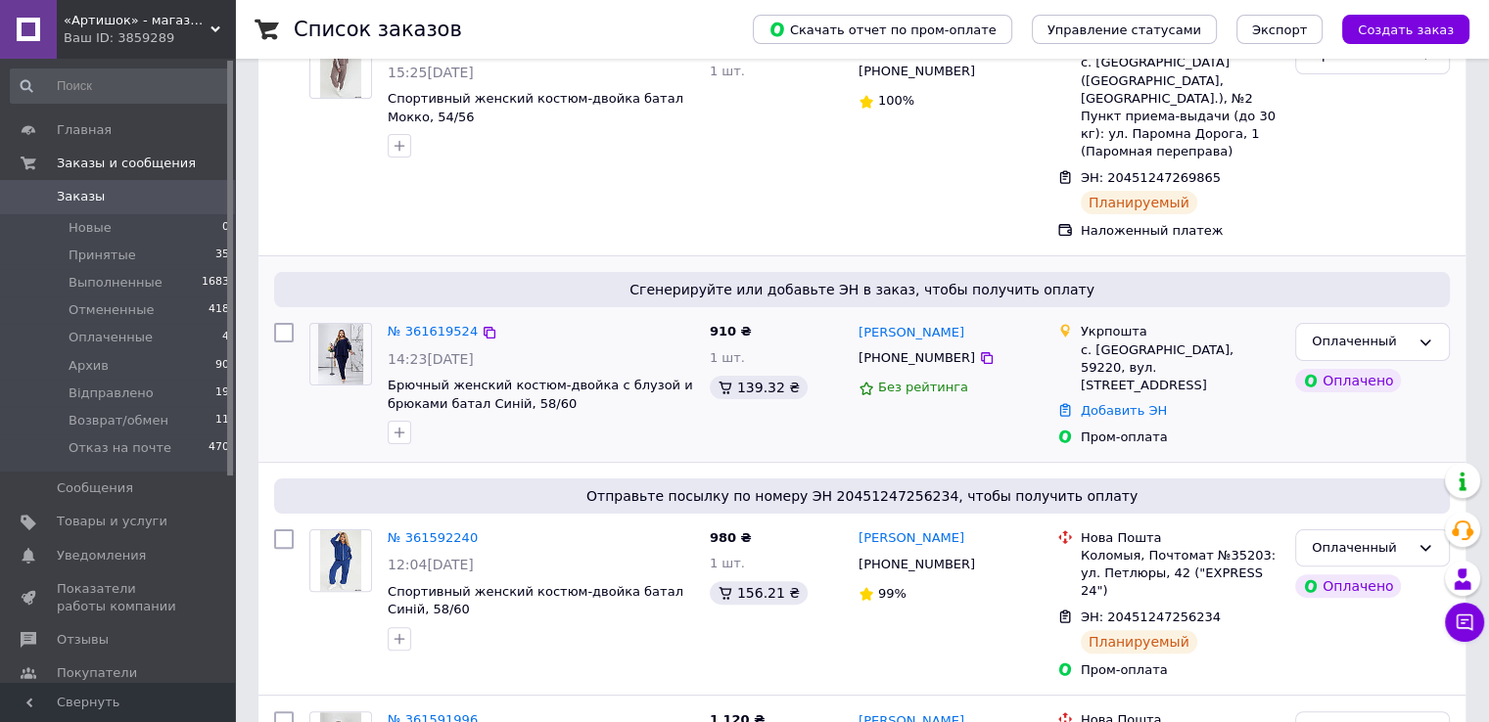
scroll to position [392, 0]
click at [1480, 628] on button "Чат с покупателем" at bounding box center [1464, 622] width 39 height 39
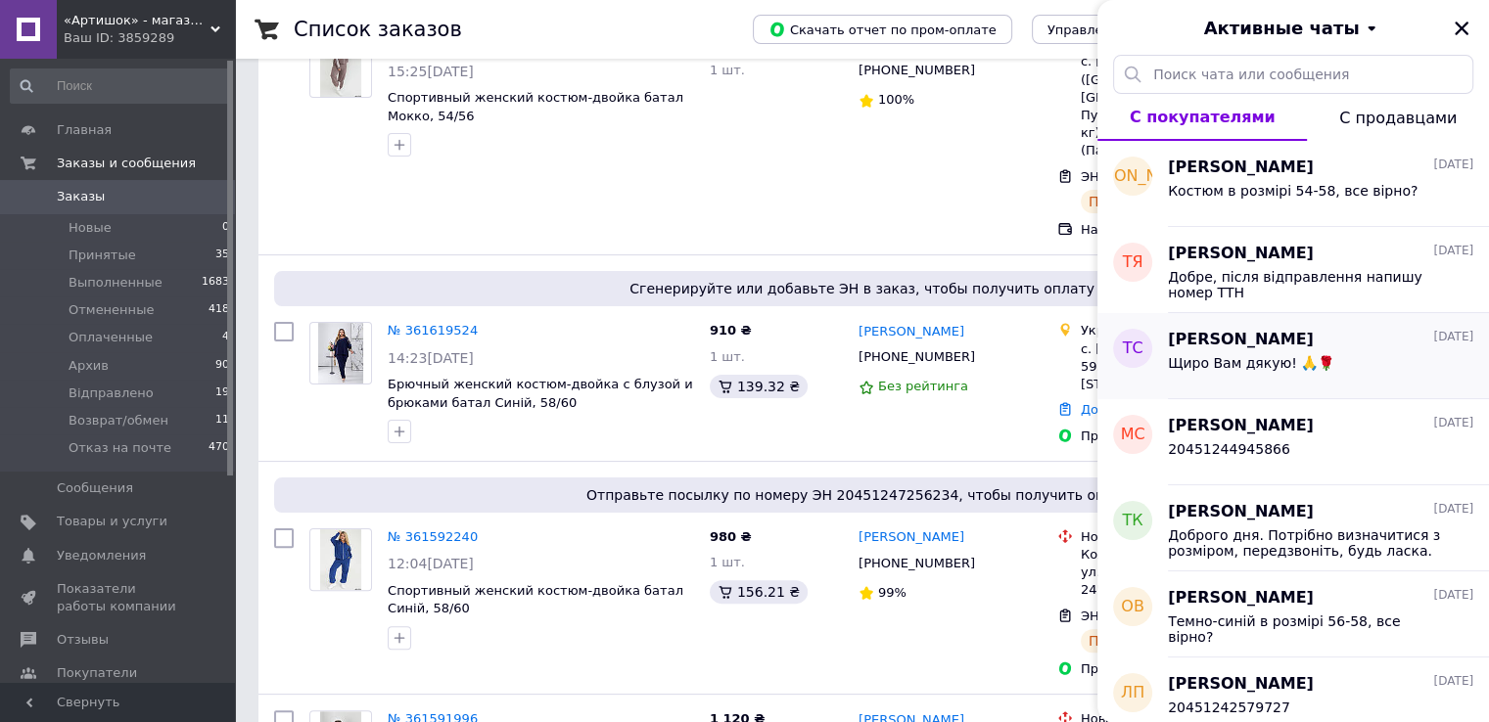
click at [1362, 363] on div "Щиро Вам дякую! 🙏🌹" at bounding box center [1320, 366] width 305 height 31
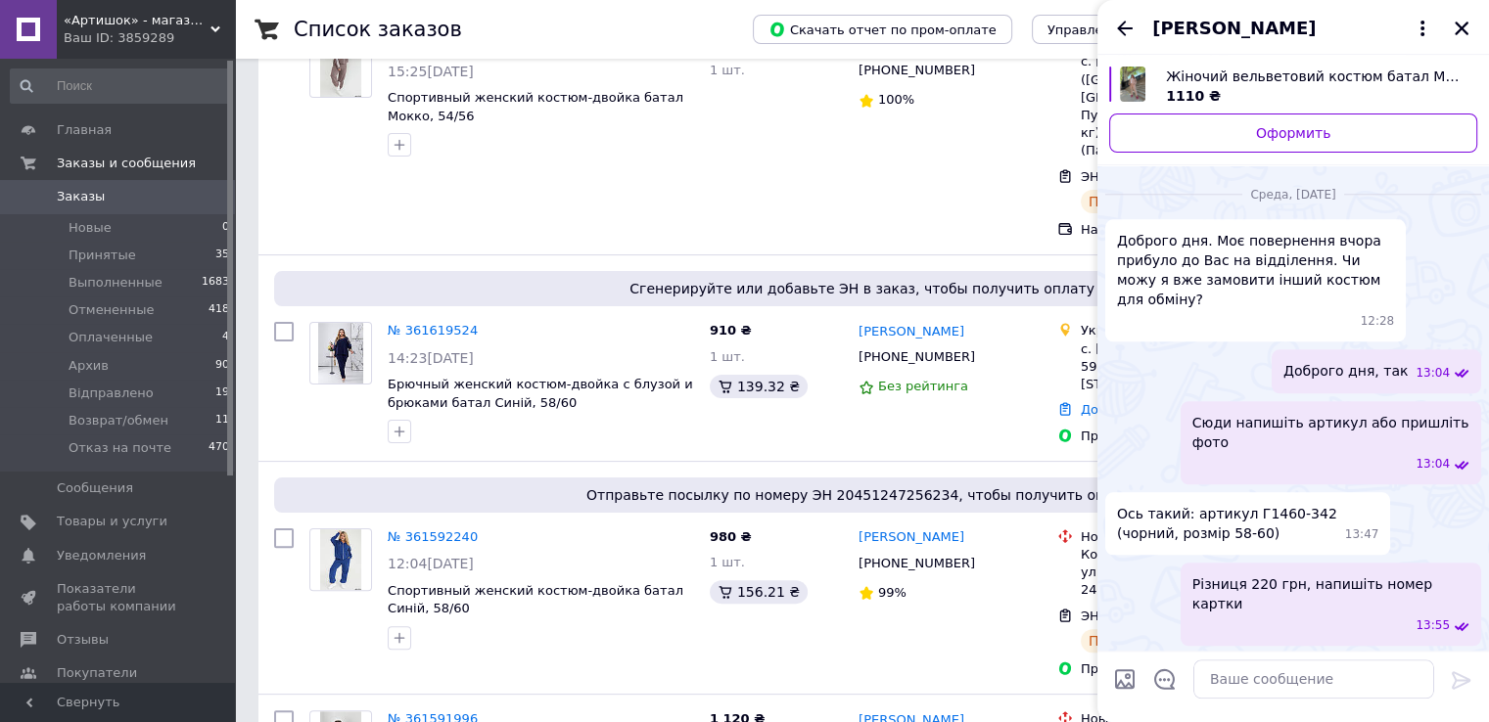
scroll to position [1880, 0]
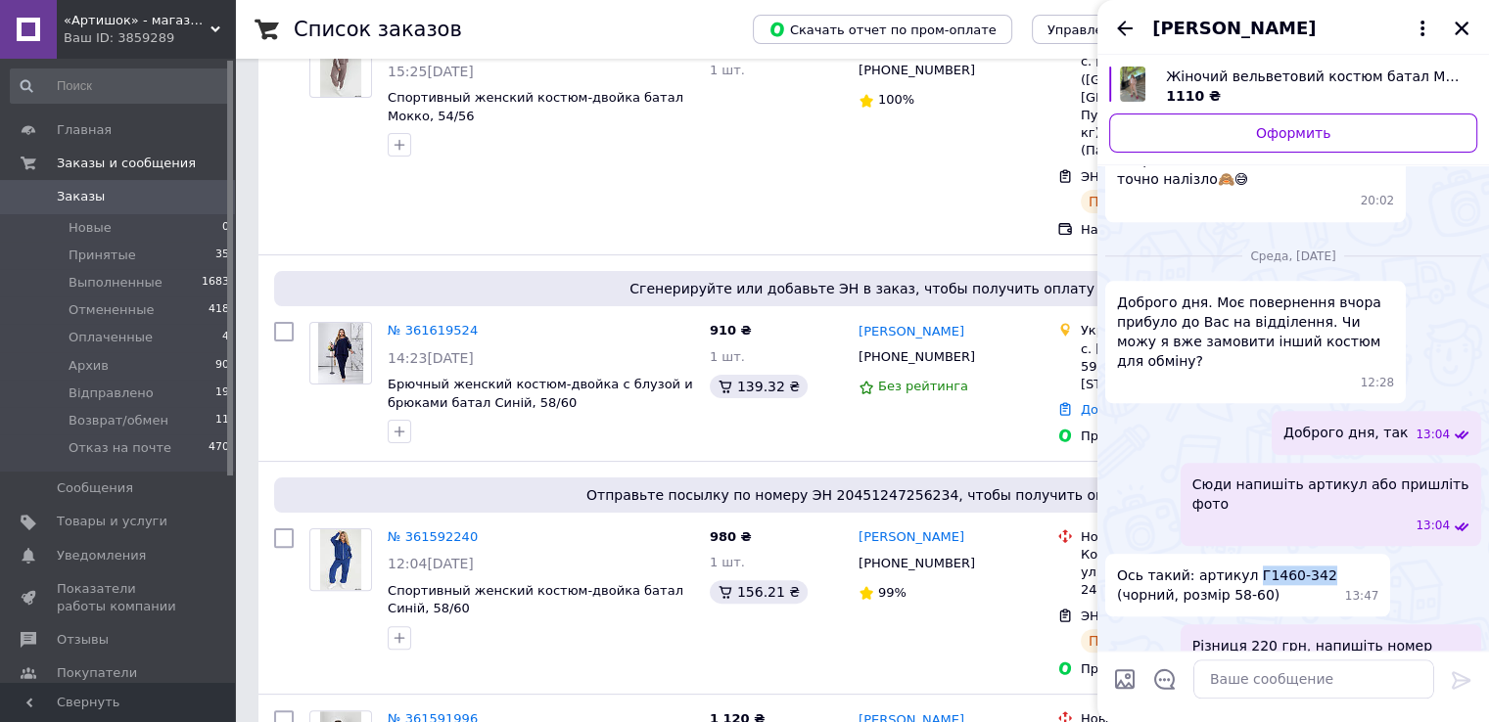
drag, startPoint x: 1308, startPoint y: 377, endPoint x: 1241, endPoint y: 379, distance: 66.6
click at [1241, 554] on div "Ось такий: артикул Г1460-342 (чорний, розмір 58-60) 13:47" at bounding box center [1247, 585] width 285 height 63
copy span "Г1460-342"
